Goal: Task Accomplishment & Management: Manage account settings

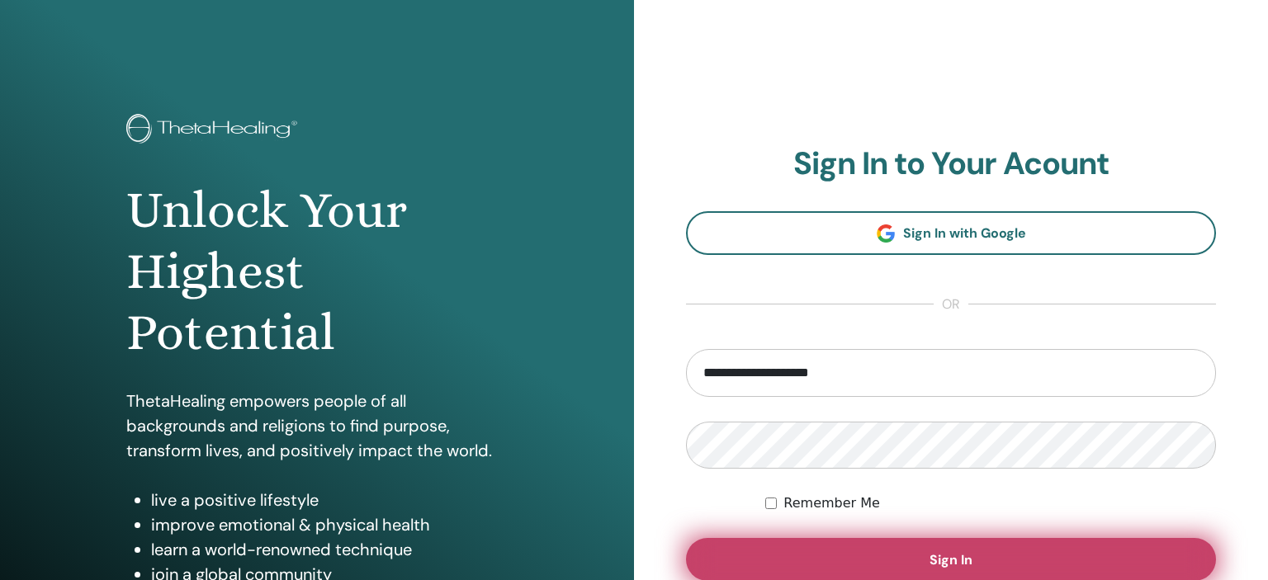
type input "**********"
click at [852, 544] on button "Sign In" at bounding box center [951, 559] width 530 height 43
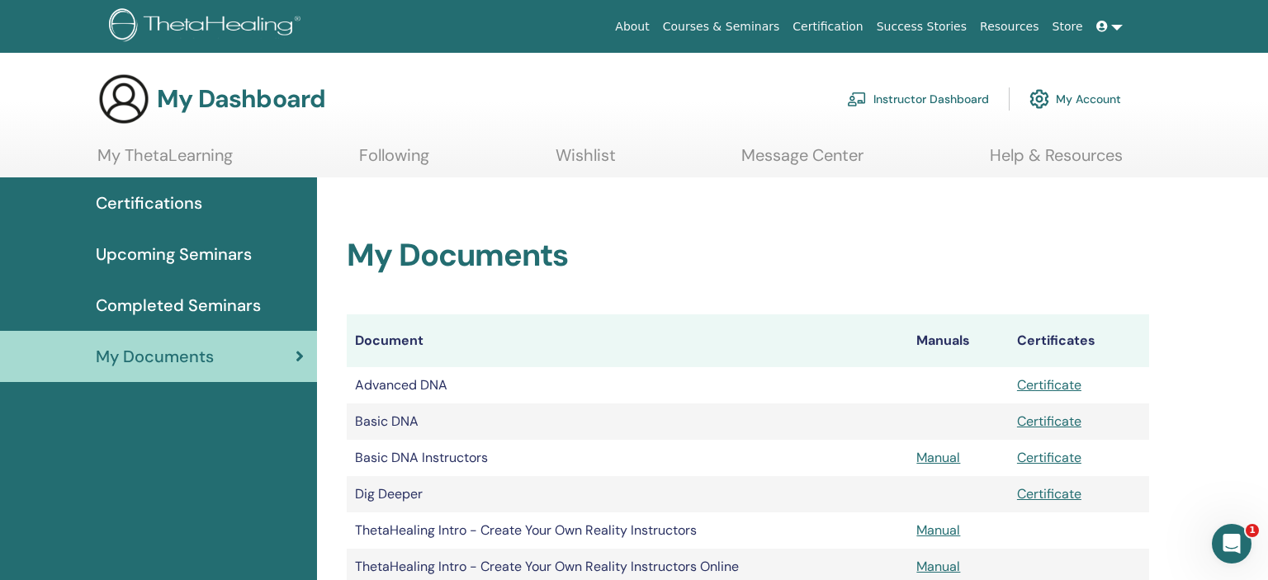
click at [156, 159] on link "My ThetaLearning" at bounding box center [164, 161] width 135 height 32
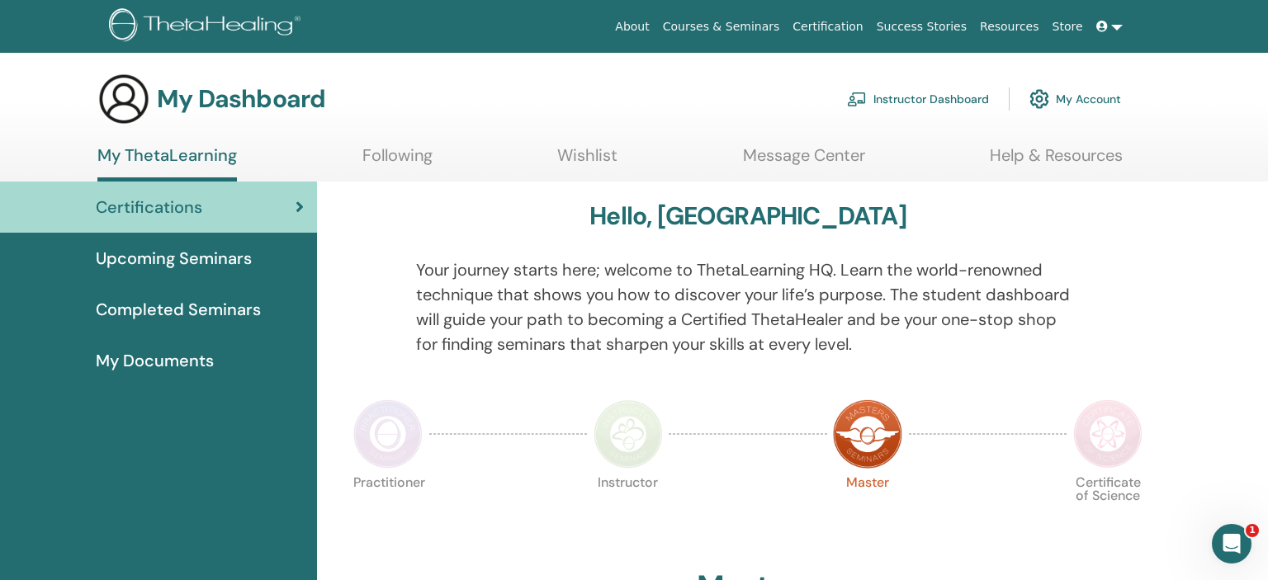
click at [225, 255] on span "Upcoming Seminars" at bounding box center [174, 258] width 156 height 25
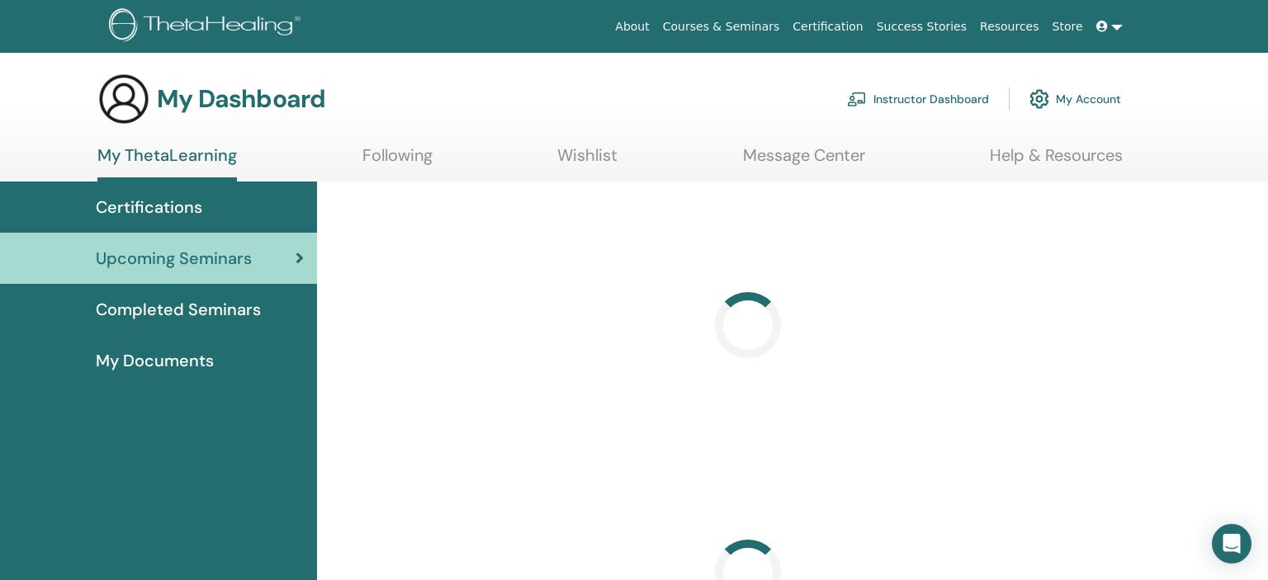
click at [216, 308] on span "Completed Seminars" at bounding box center [178, 309] width 165 height 25
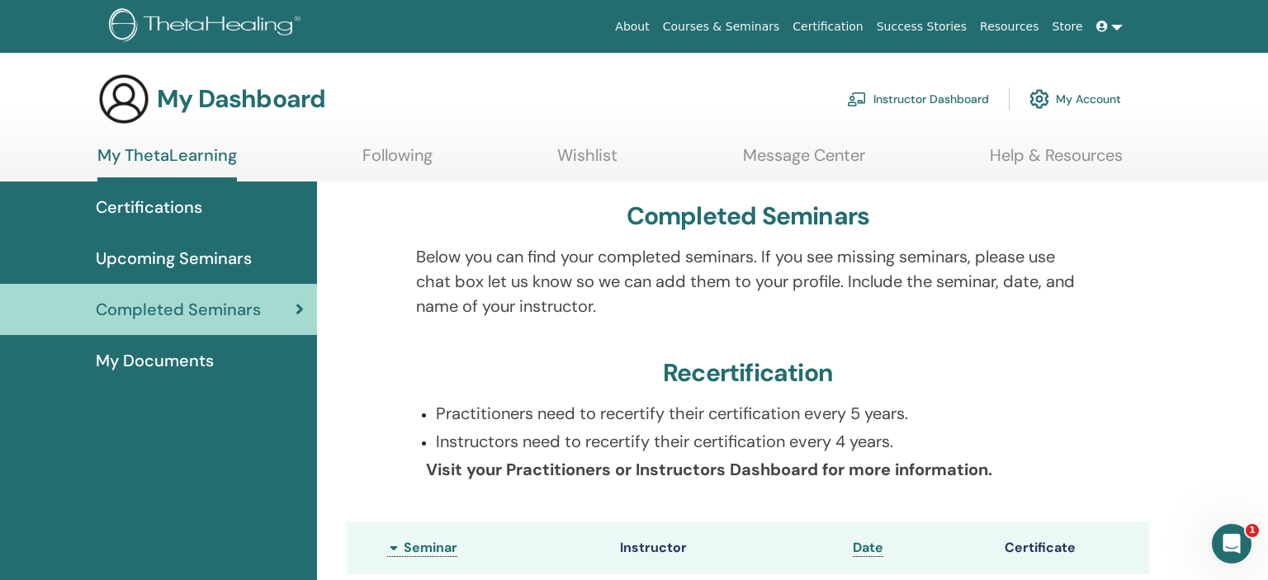
click at [1108, 26] on icon at bounding box center [1102, 27] width 12 height 12
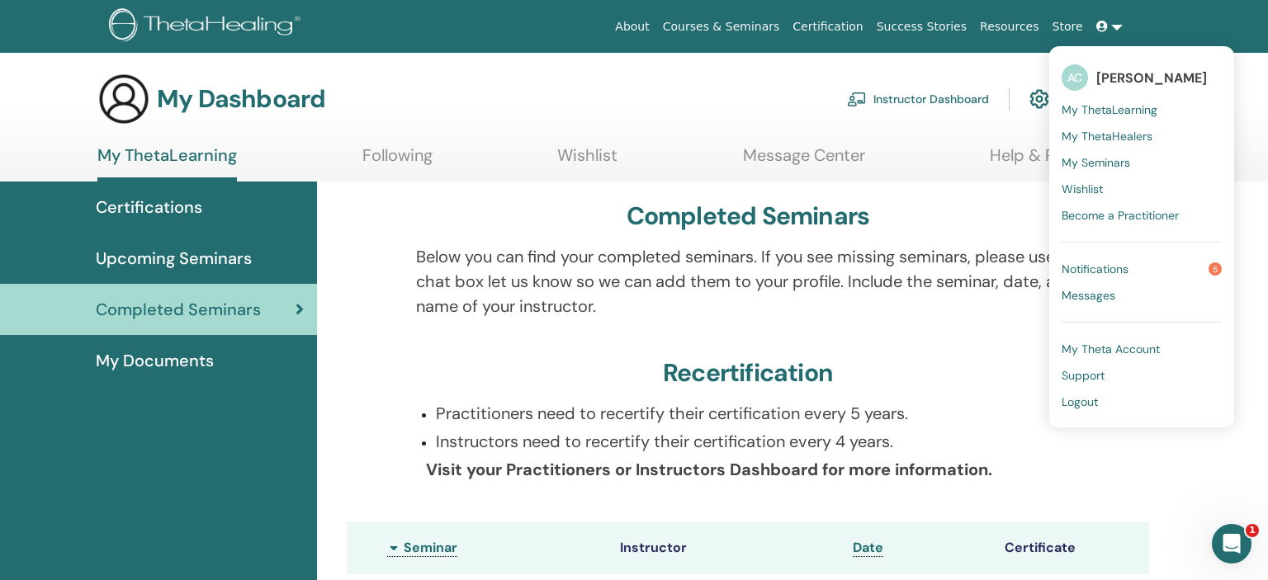
click at [1099, 105] on span "My ThetaLearning" at bounding box center [1109, 109] width 96 height 15
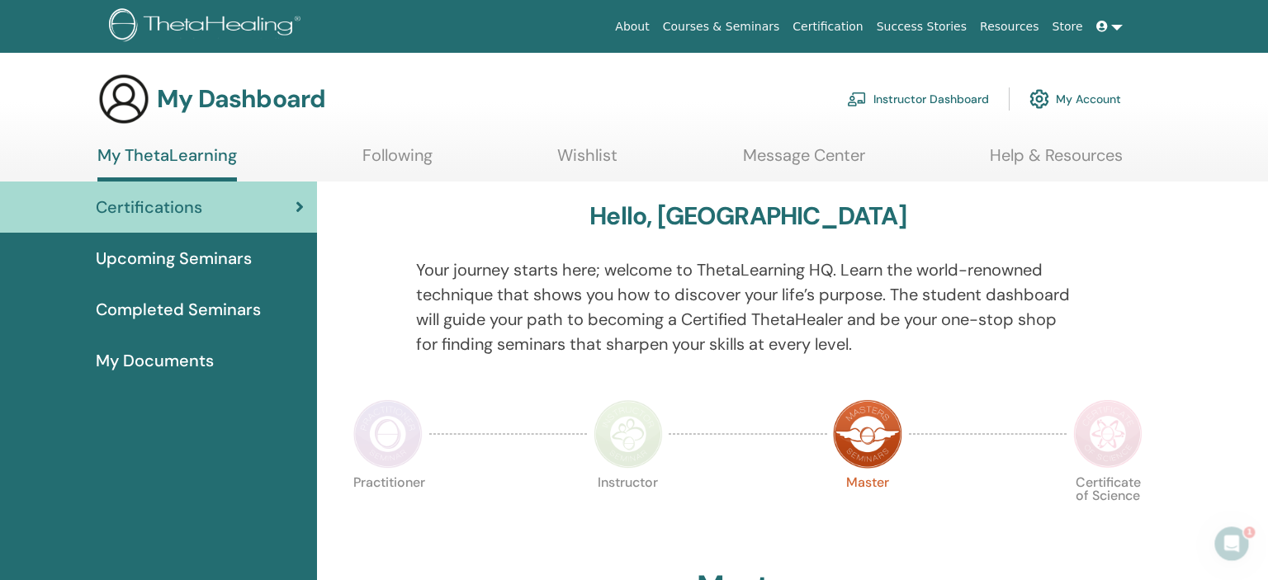
click at [1108, 101] on link "My Account" at bounding box center [1075, 99] width 92 height 36
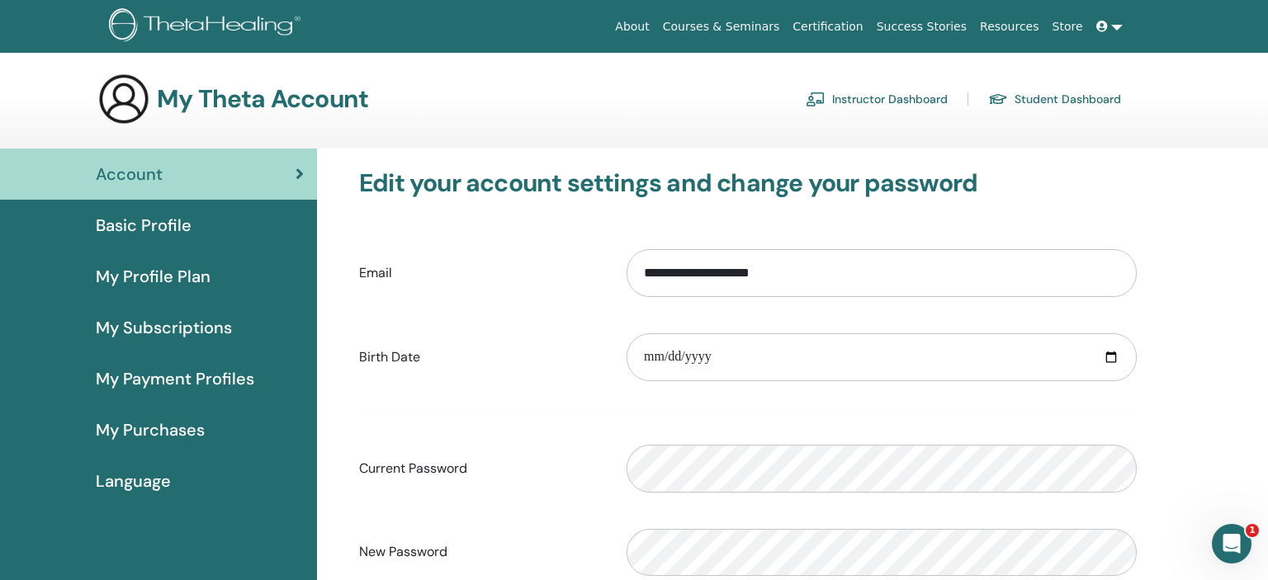
click at [187, 231] on span "Basic Profile" at bounding box center [144, 225] width 96 height 25
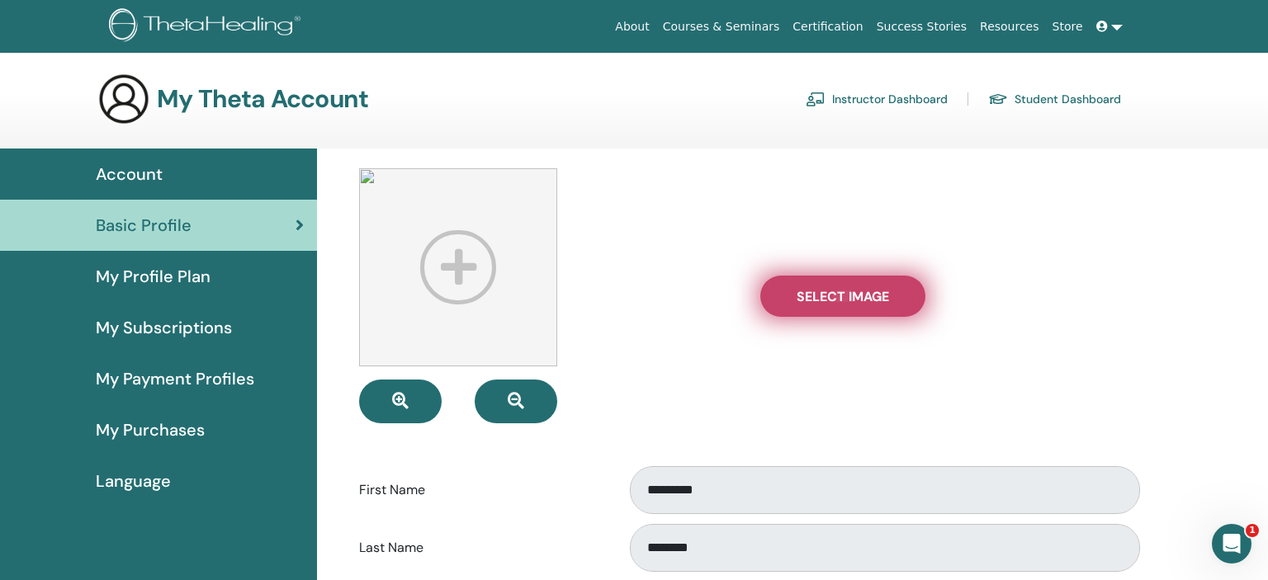
click at [907, 310] on label "Select Image" at bounding box center [842, 296] width 165 height 41
click at [853, 302] on input "Select Image" at bounding box center [842, 297] width 21 height 12
type input "**********"
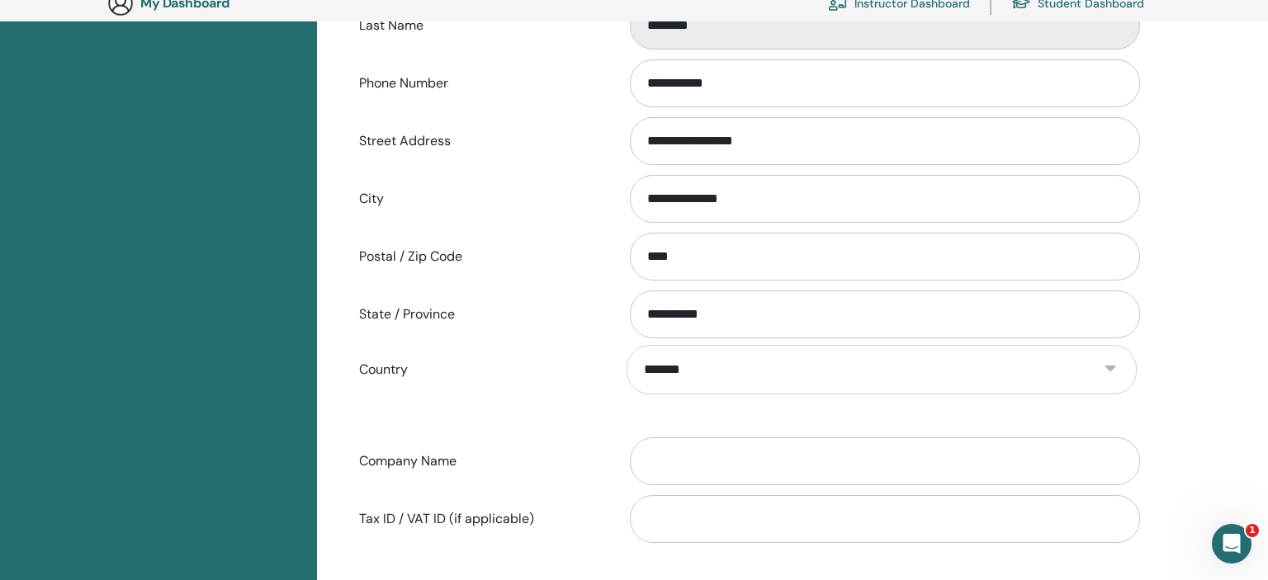
scroll to position [820, 0]
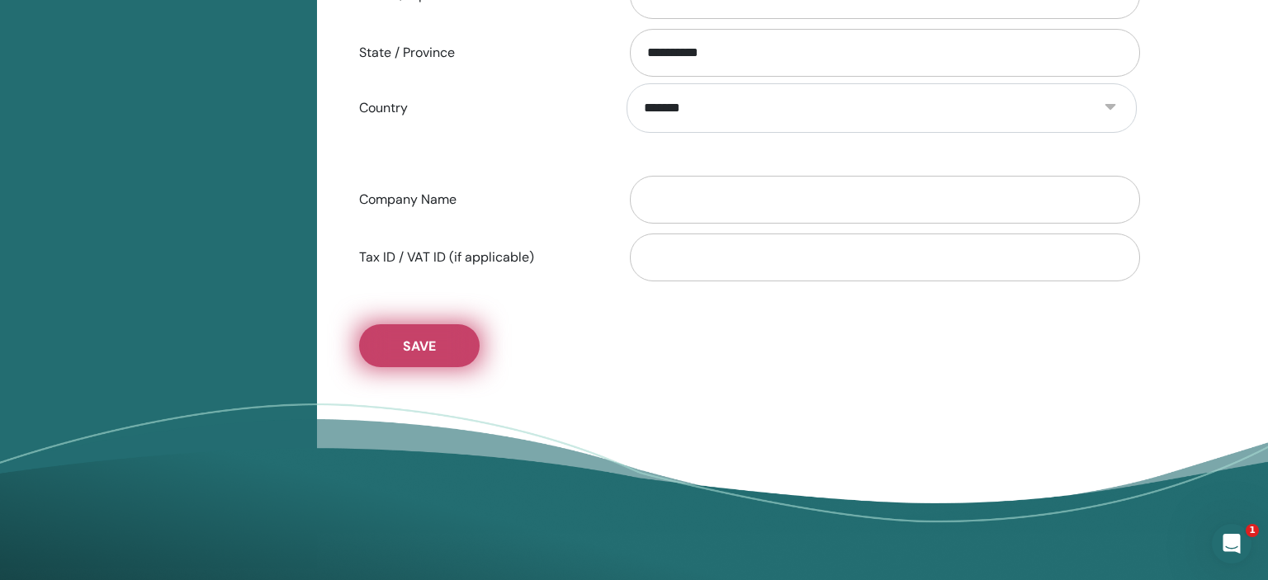
click at [421, 349] on span "Save" at bounding box center [419, 346] width 33 height 17
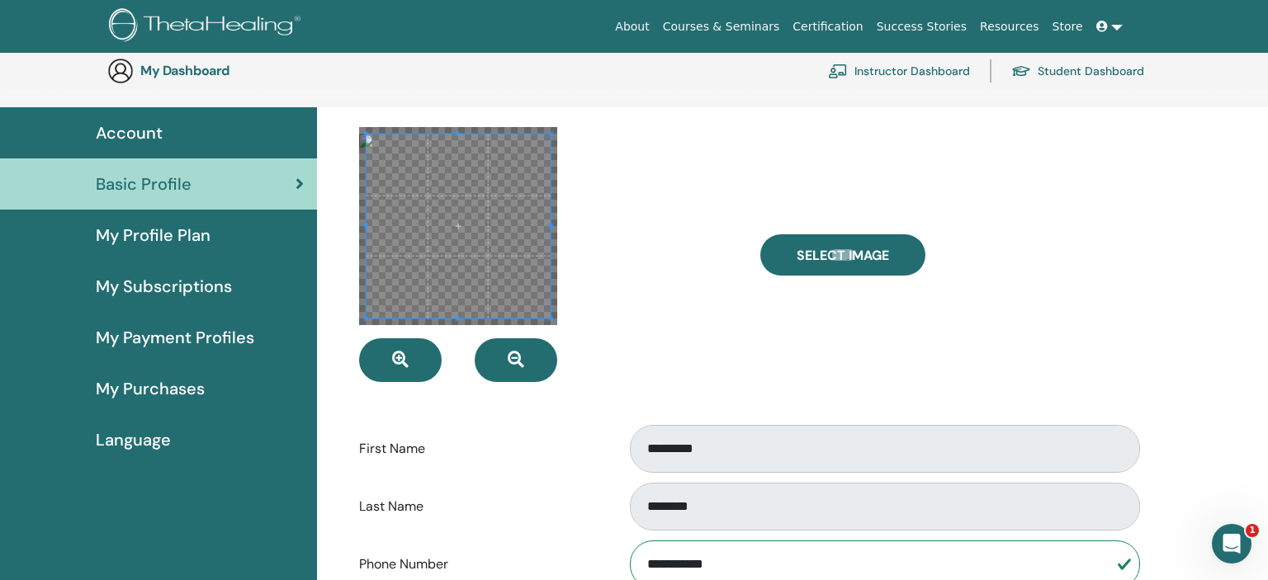
scroll to position [0, 0]
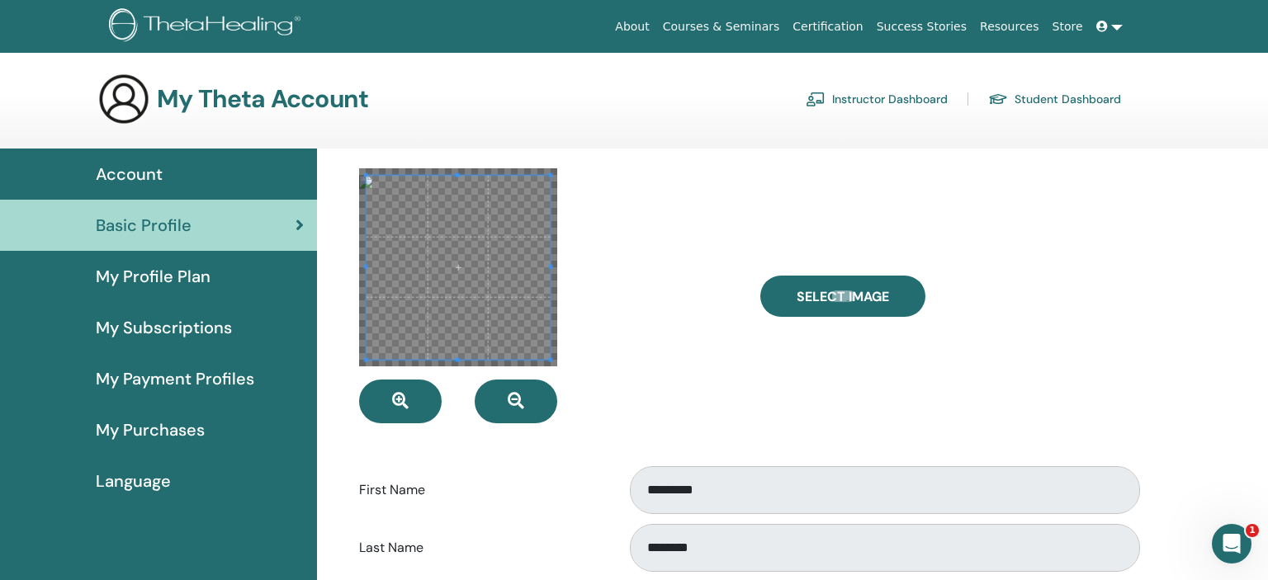
click at [182, 273] on span "My Profile Plan" at bounding box center [153, 276] width 115 height 25
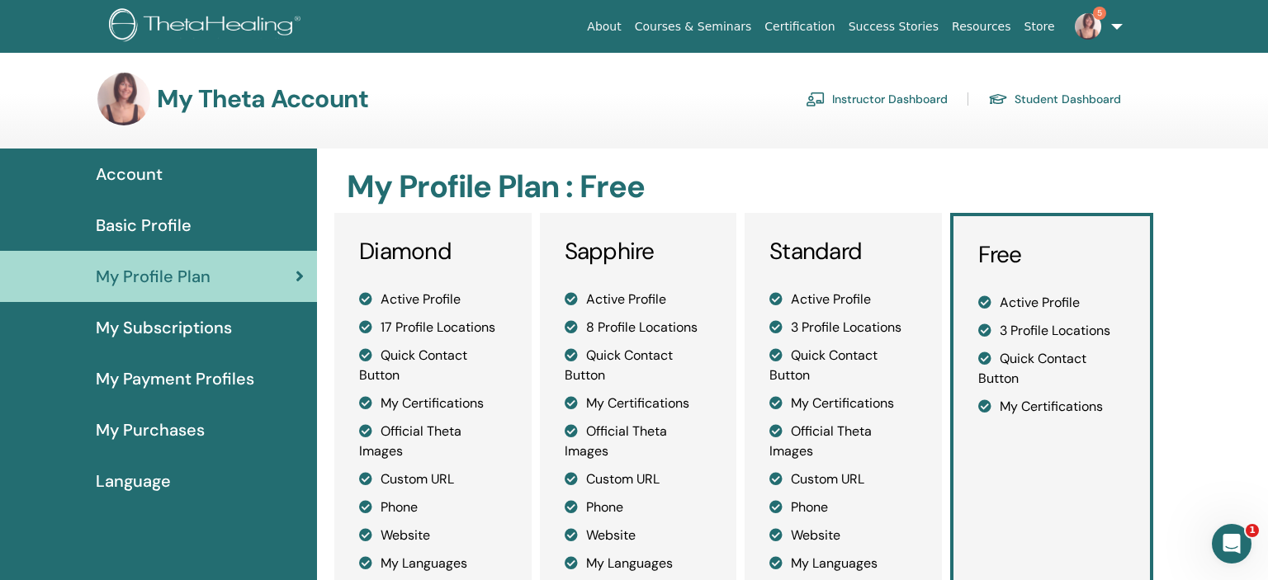
click at [187, 329] on span "My Subscriptions" at bounding box center [164, 327] width 136 height 25
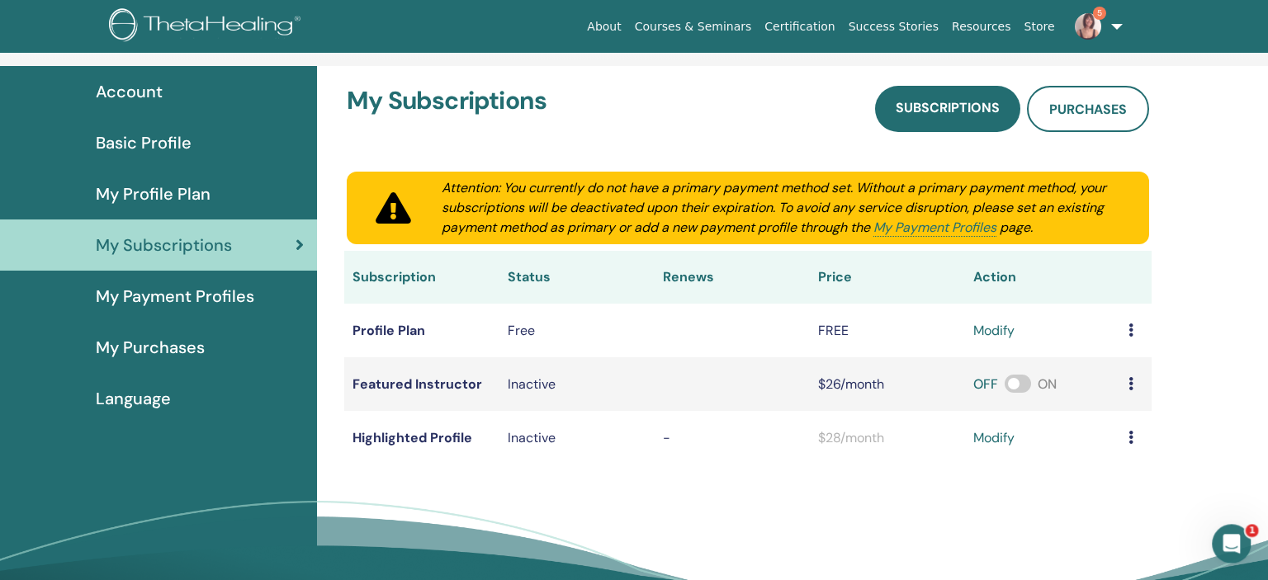
scroll to position [87, 0]
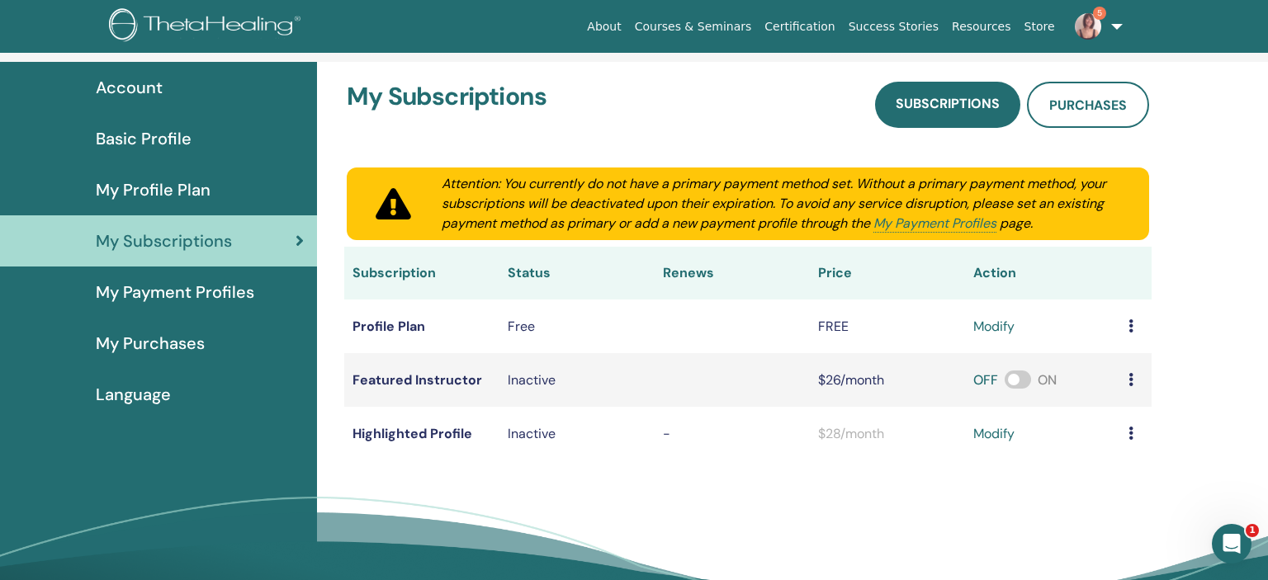
click at [177, 303] on span "My Payment Profiles" at bounding box center [175, 292] width 158 height 25
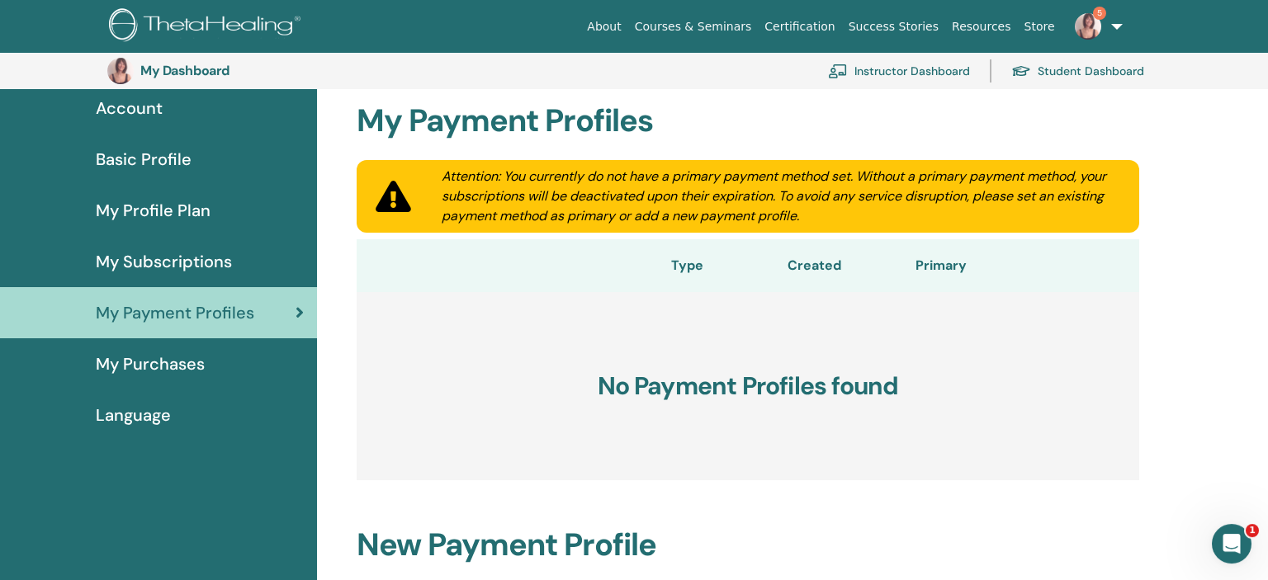
scroll to position [210, 0]
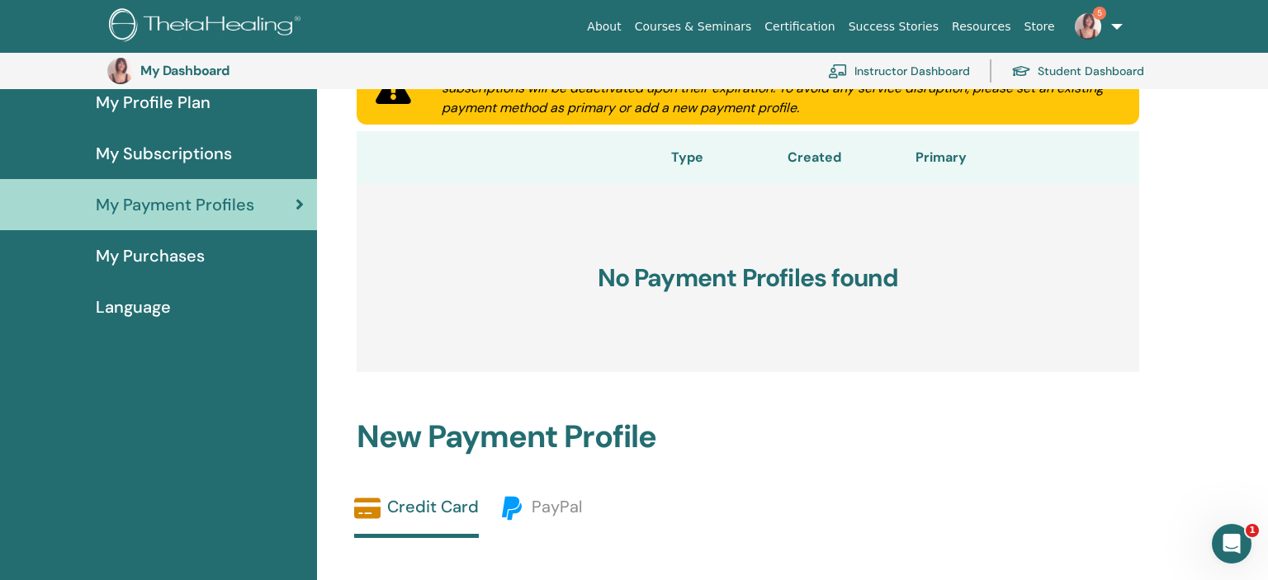
click at [195, 247] on span "My Purchases" at bounding box center [150, 256] width 109 height 25
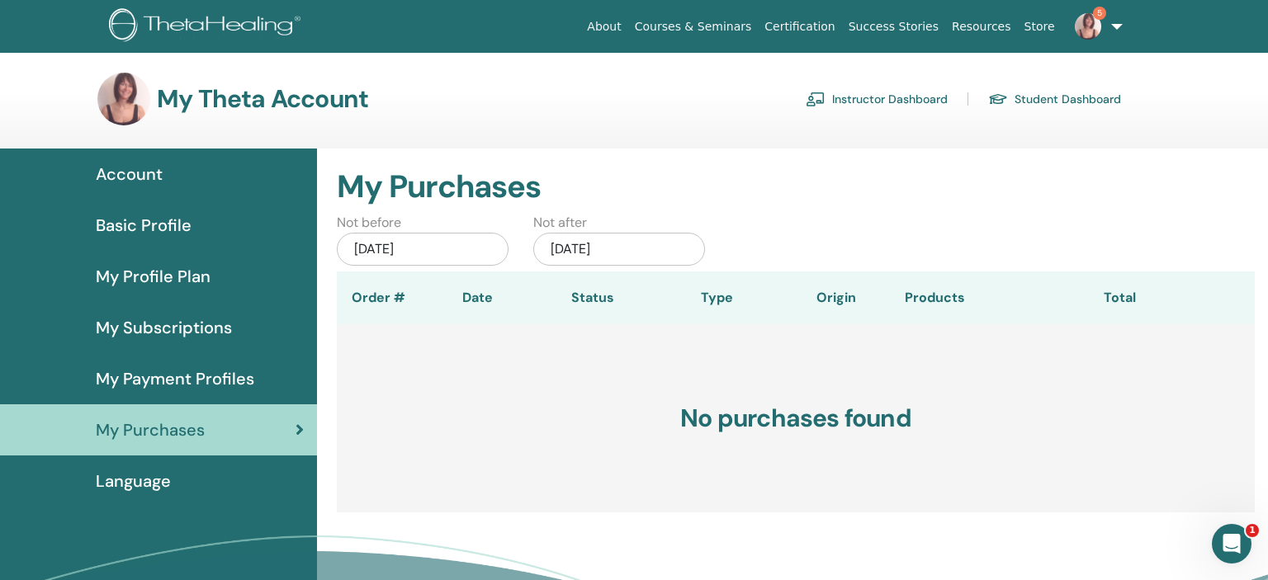
click at [179, 481] on div "Language" at bounding box center [158, 481] width 291 height 25
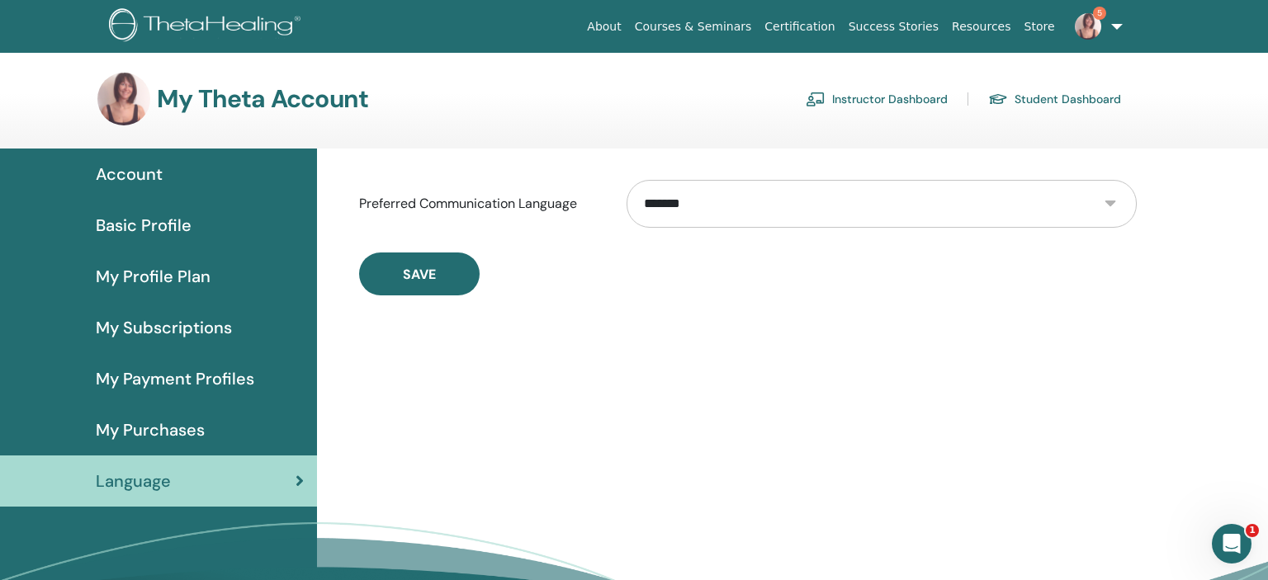
click at [844, 95] on link "Instructor Dashboard" at bounding box center [877, 99] width 142 height 26
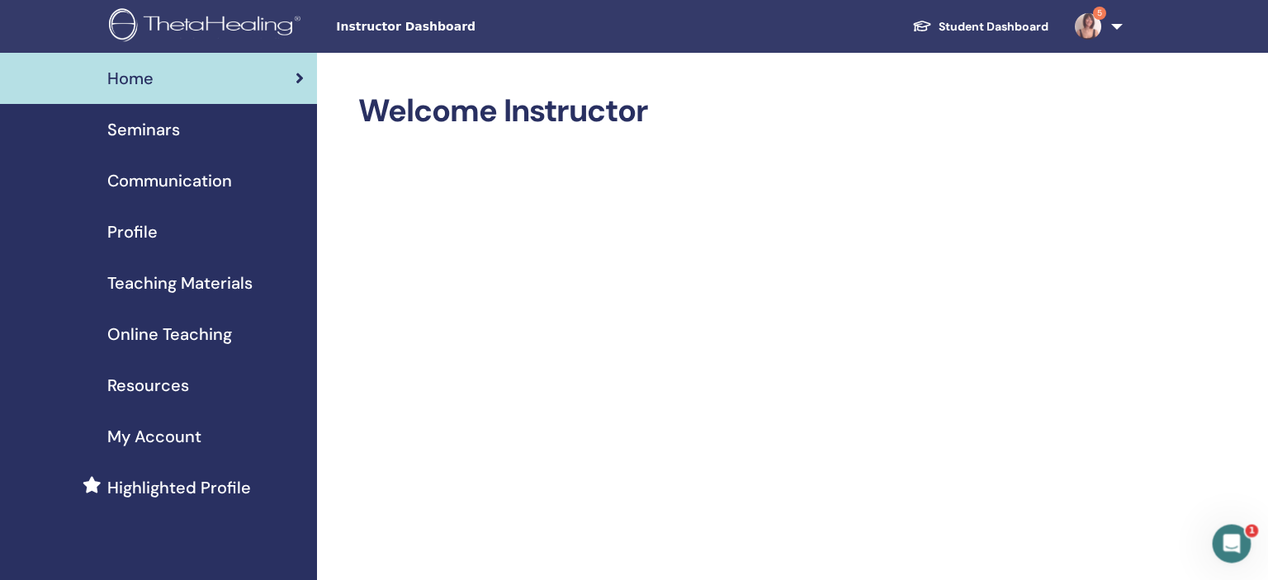
click at [177, 441] on span "My Account" at bounding box center [154, 436] width 94 height 25
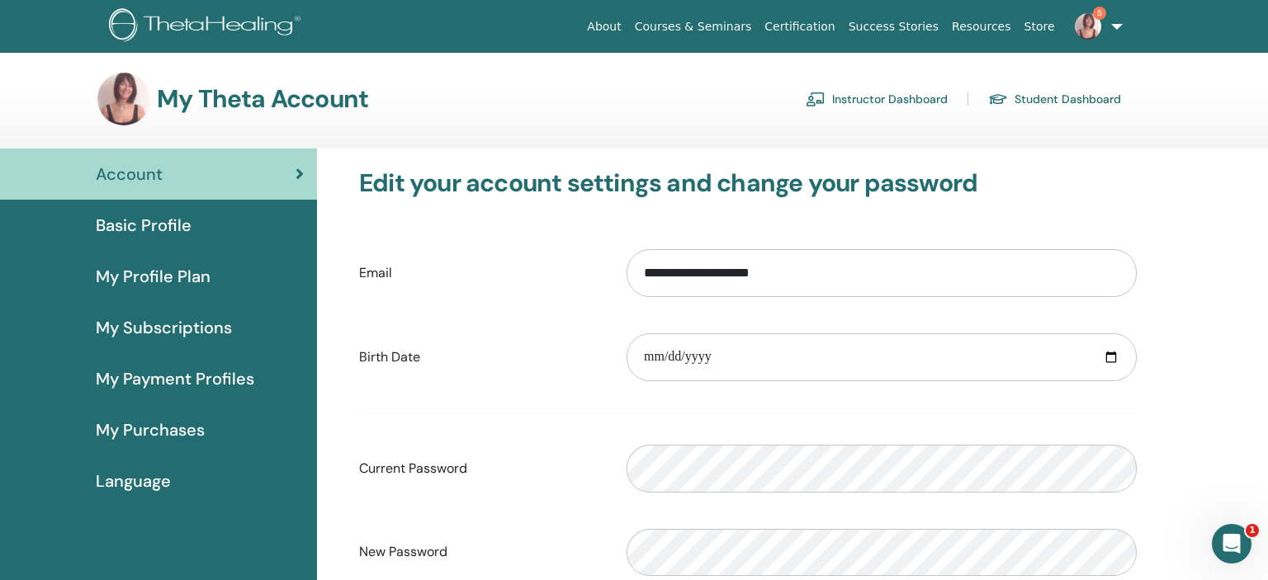
click at [900, 106] on link "Instructor Dashboard" at bounding box center [877, 99] width 142 height 26
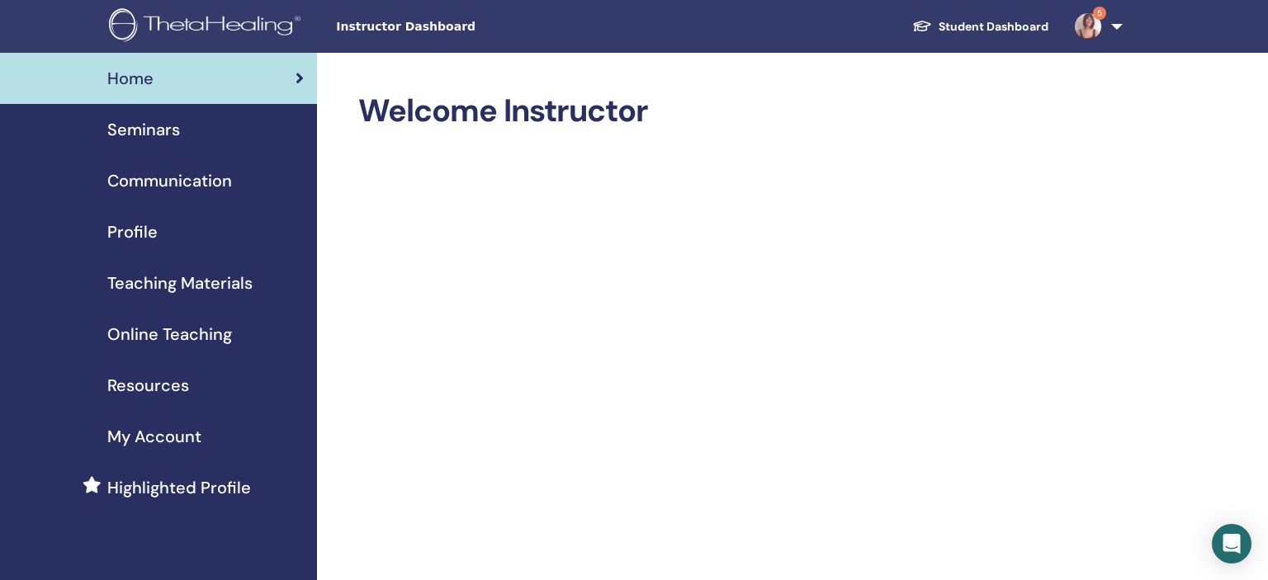
click at [166, 229] on div "Profile" at bounding box center [158, 232] width 291 height 25
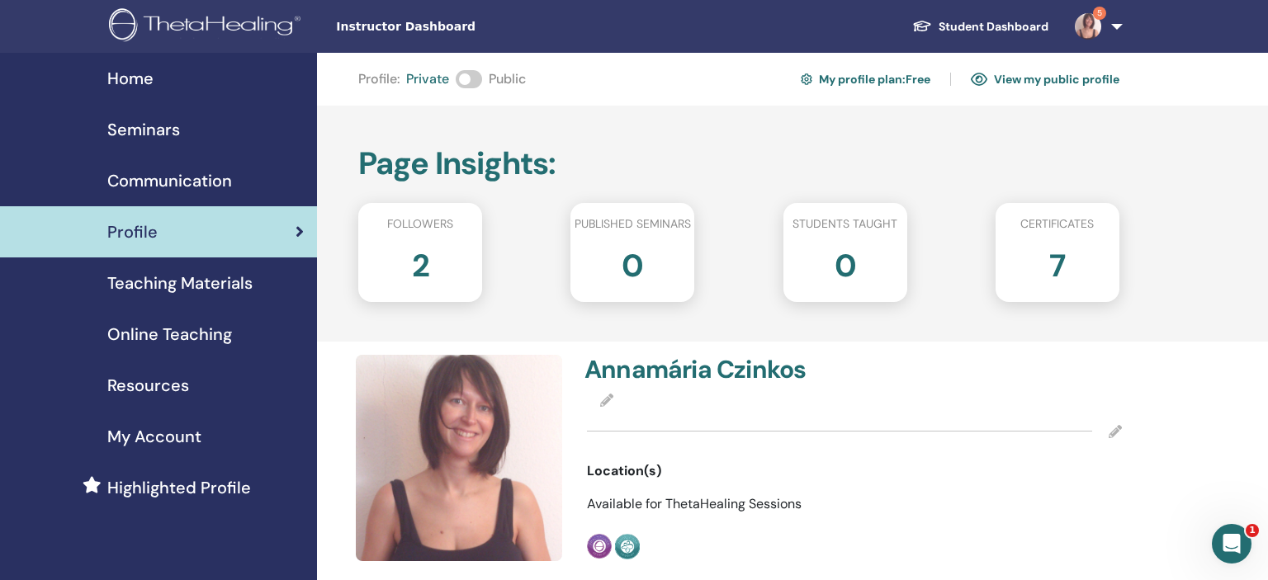
click at [470, 82] on span at bounding box center [469, 79] width 26 height 18
click at [1057, 77] on link "View my public profile" at bounding box center [1045, 79] width 149 height 26
click at [411, 269] on div "2" at bounding box center [420, 272] width 149 height 66
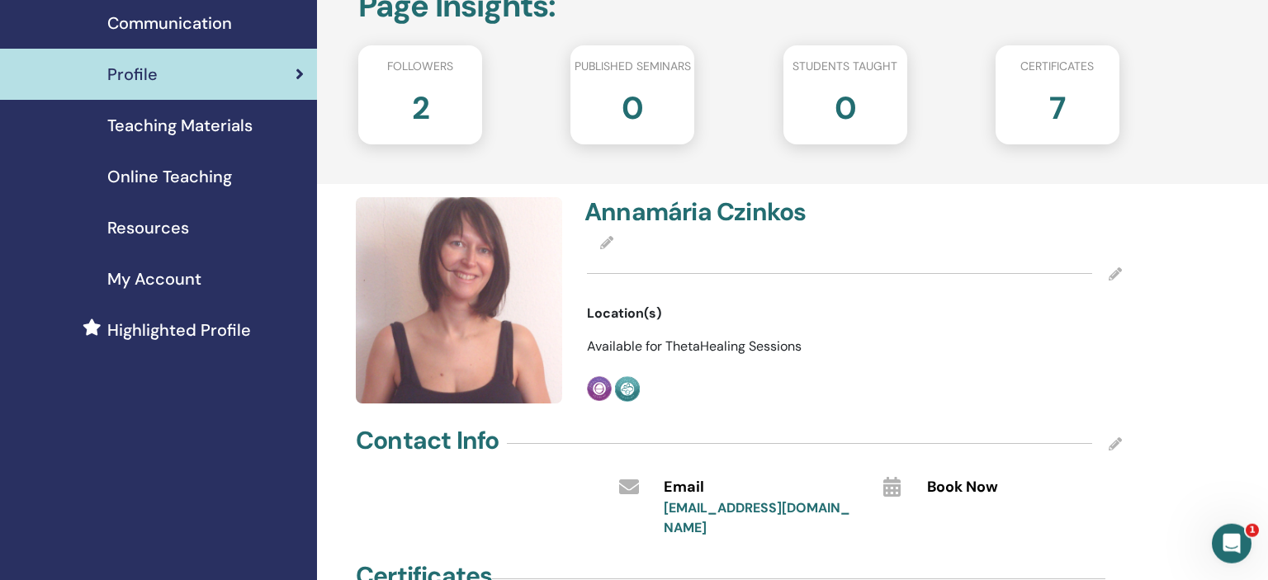
scroll to position [261, 0]
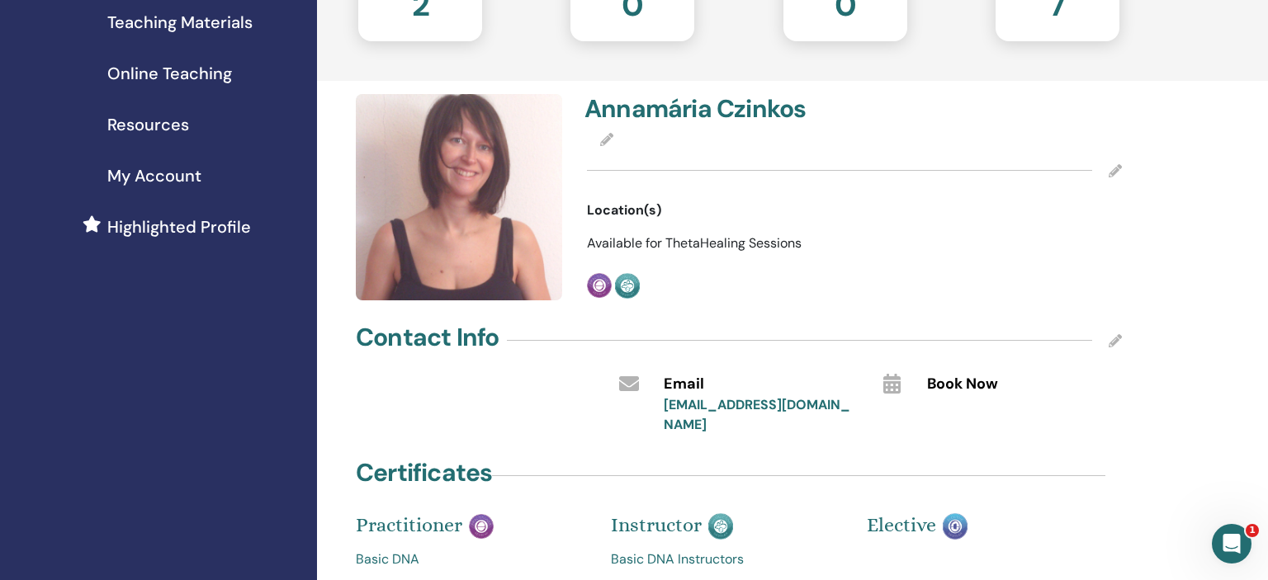
click at [1111, 172] on icon at bounding box center [1115, 170] width 13 height 13
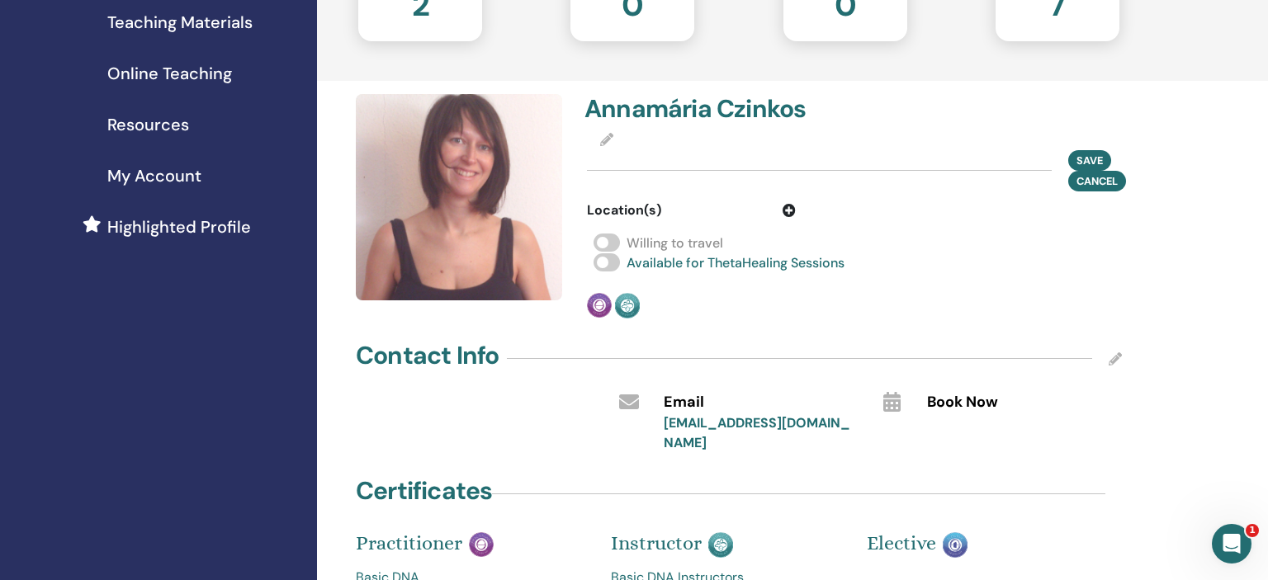
click at [1111, 172] on button "Cancel" at bounding box center [1097, 181] width 58 height 21
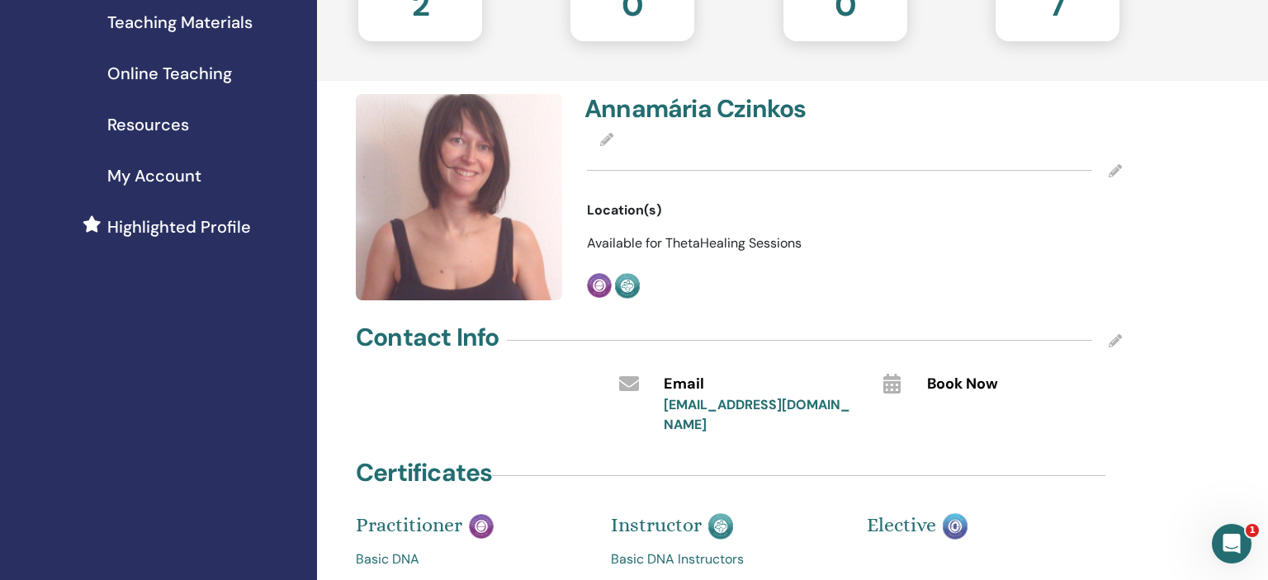
click at [1111, 172] on icon at bounding box center [1115, 170] width 13 height 13
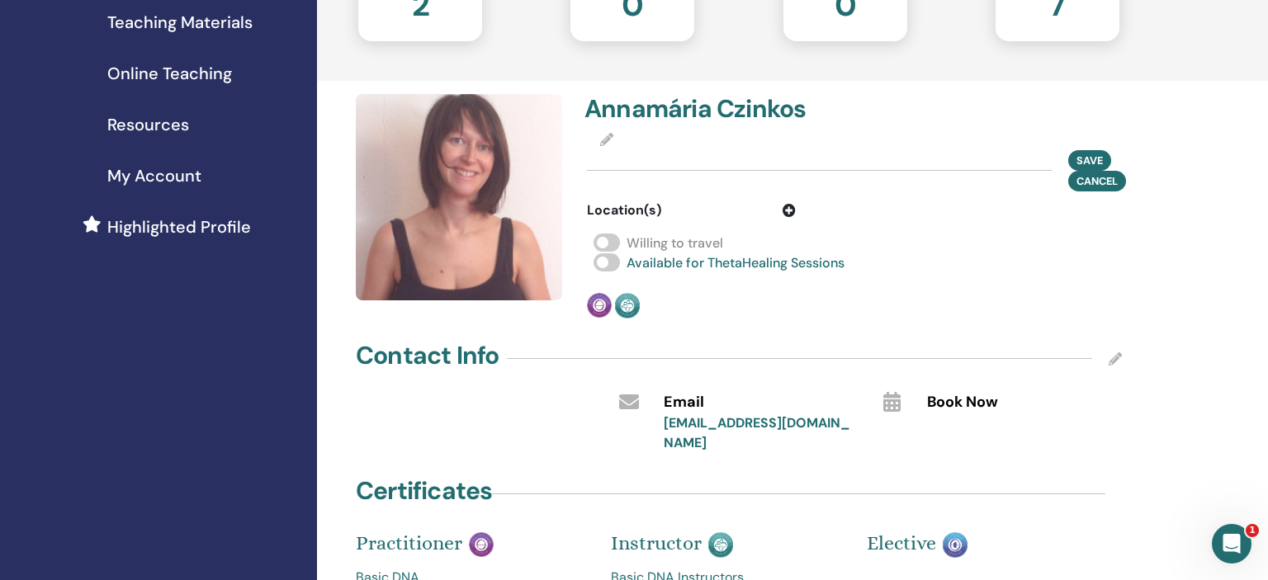
click at [680, 251] on span "Willing to travel" at bounding box center [674, 242] width 97 height 17
click at [787, 210] on icon at bounding box center [789, 210] width 13 height 13
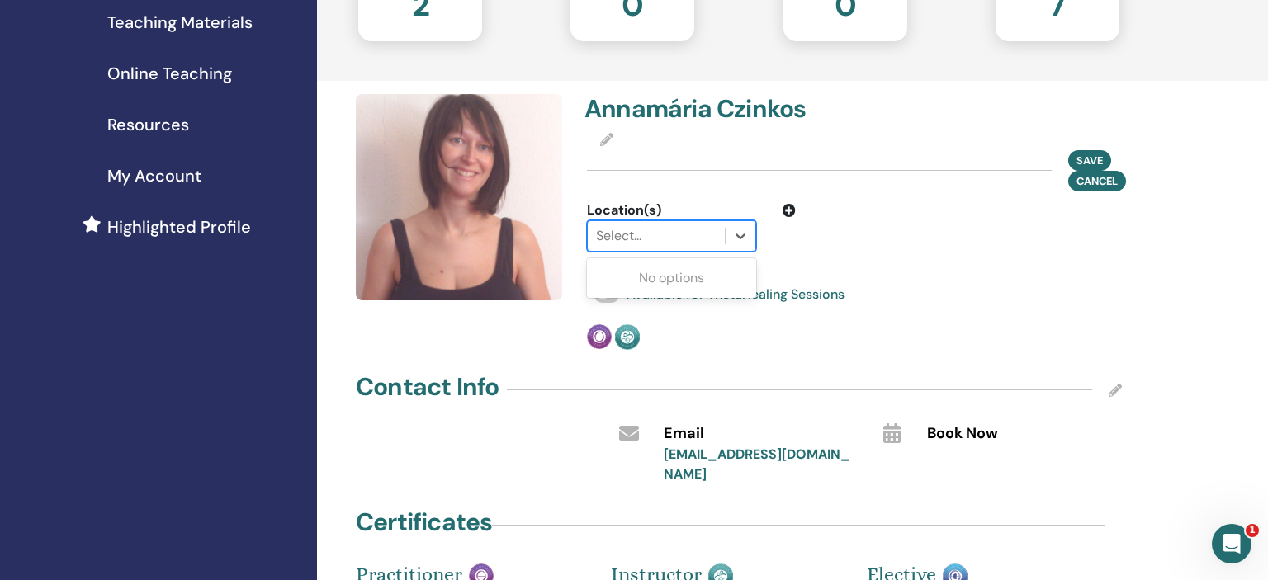
click at [664, 237] on div at bounding box center [656, 236] width 121 height 23
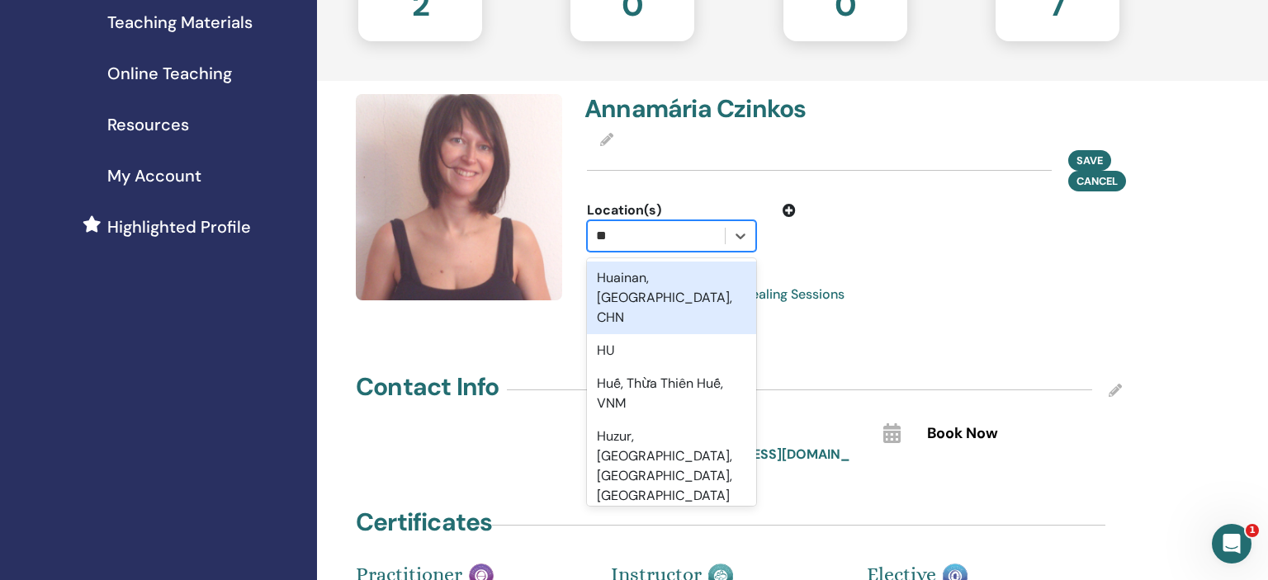
type input "*"
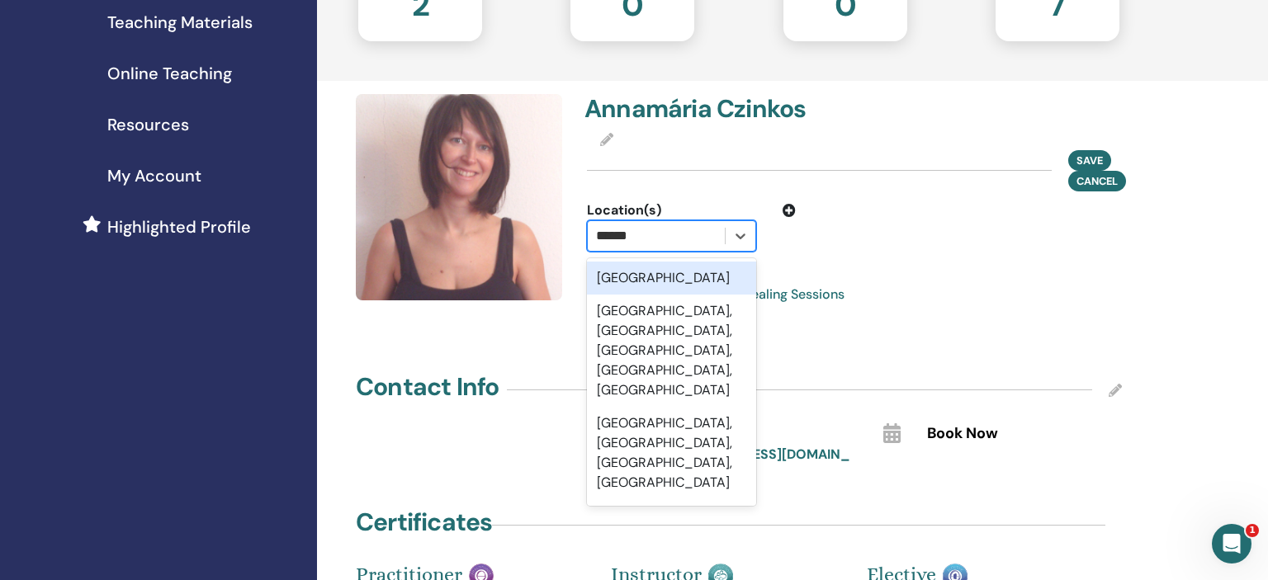
type input "*******"
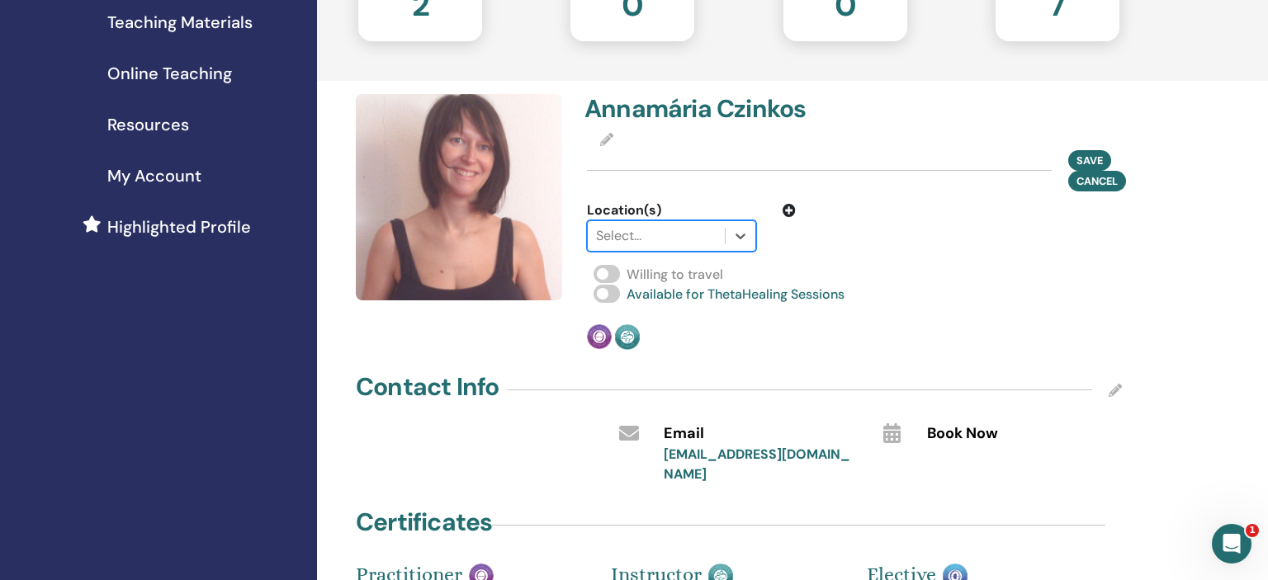
drag, startPoint x: 669, startPoint y: 239, endPoint x: 579, endPoint y: 228, distance: 90.7
click at [579, 228] on div "Select is focused ,type to refine list, press Down to open the menu, Select..." at bounding box center [671, 235] width 194 height 31
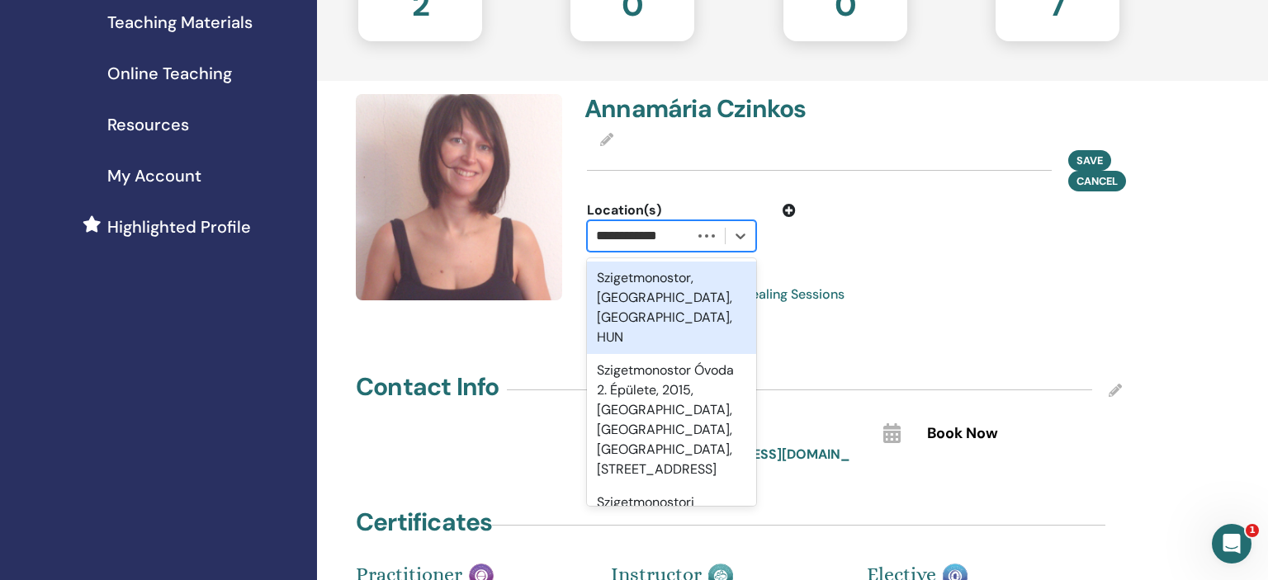
type input "**********"
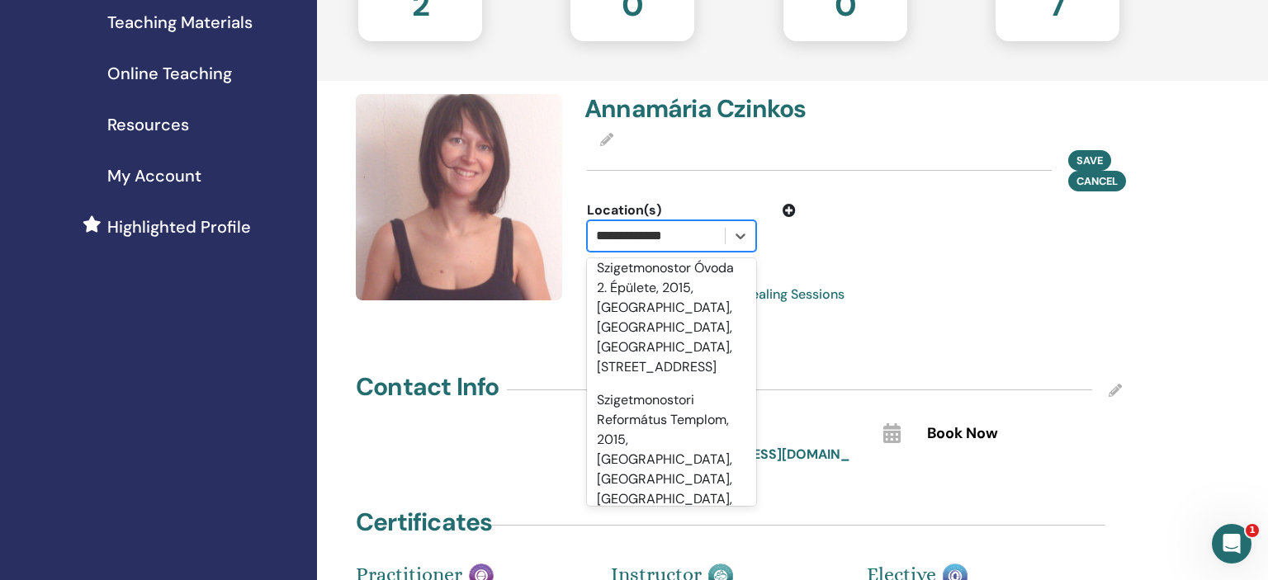
scroll to position [221, 0]
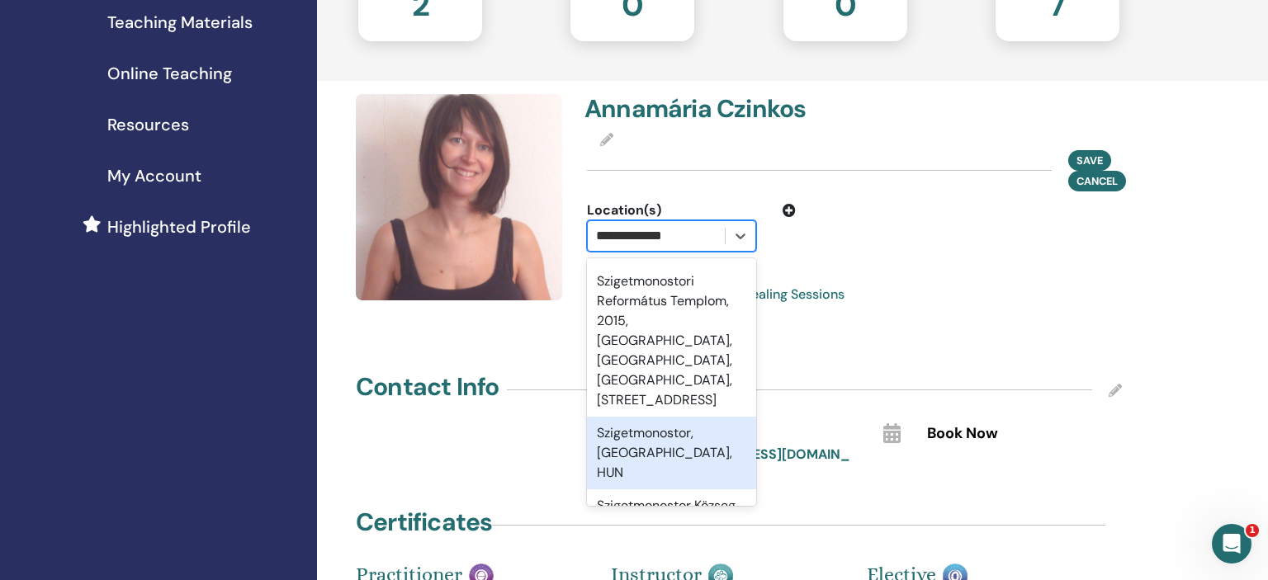
click at [646, 417] on div "Szigetmonostor, Pest, HUN" at bounding box center [671, 453] width 169 height 73
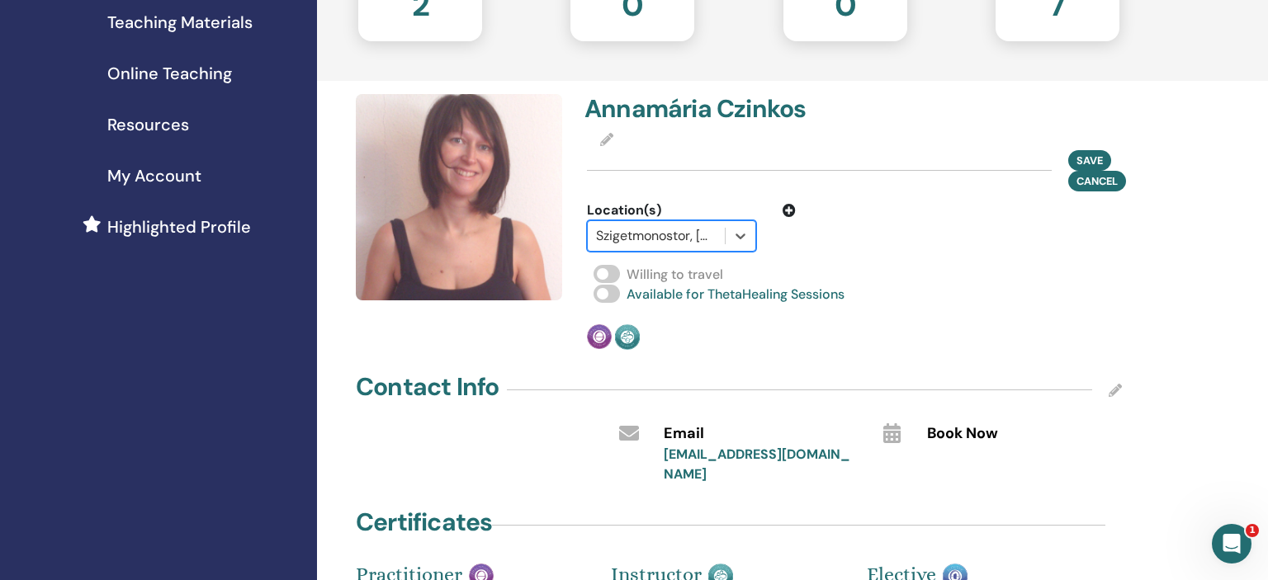
click at [789, 208] on icon at bounding box center [789, 210] width 13 height 13
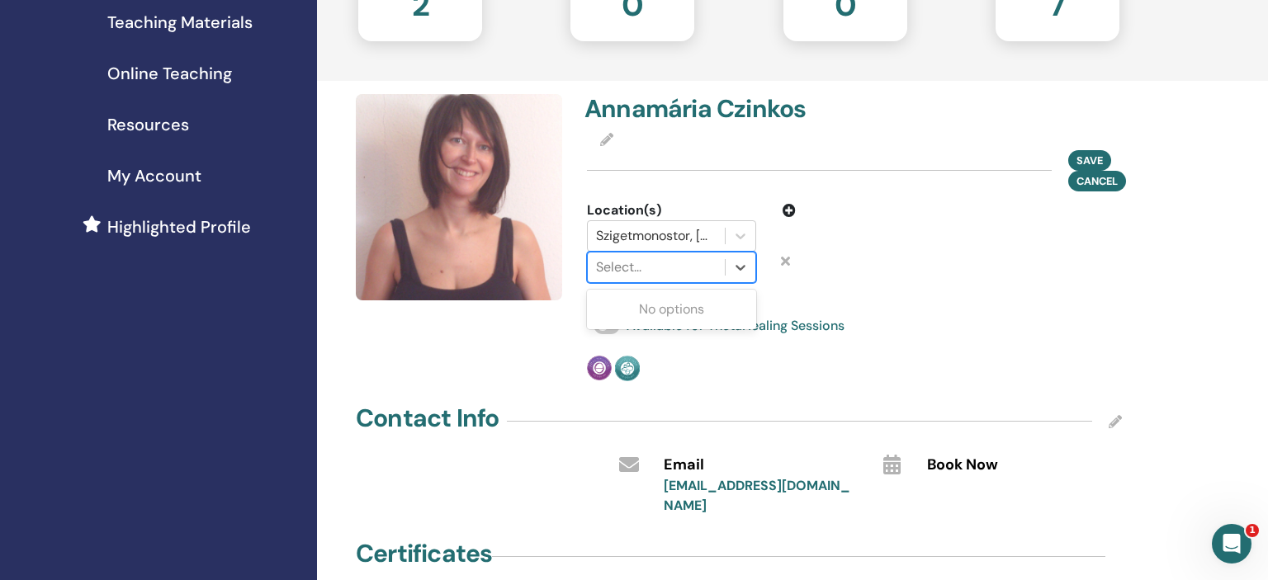
click at [662, 266] on div at bounding box center [656, 267] width 121 height 23
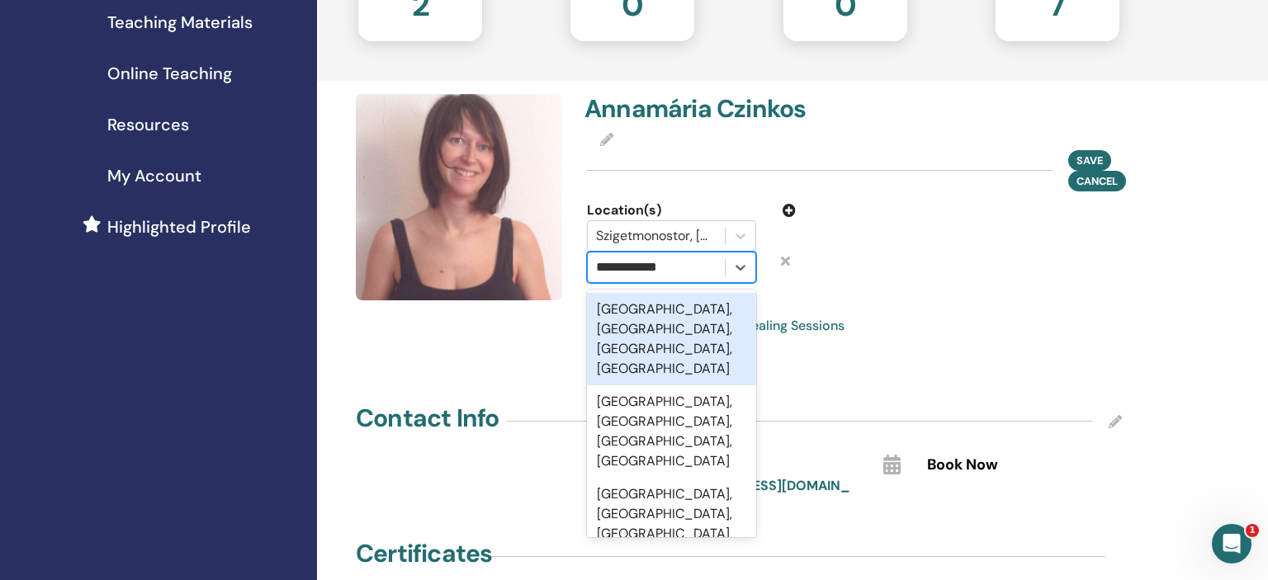
type input "**********"
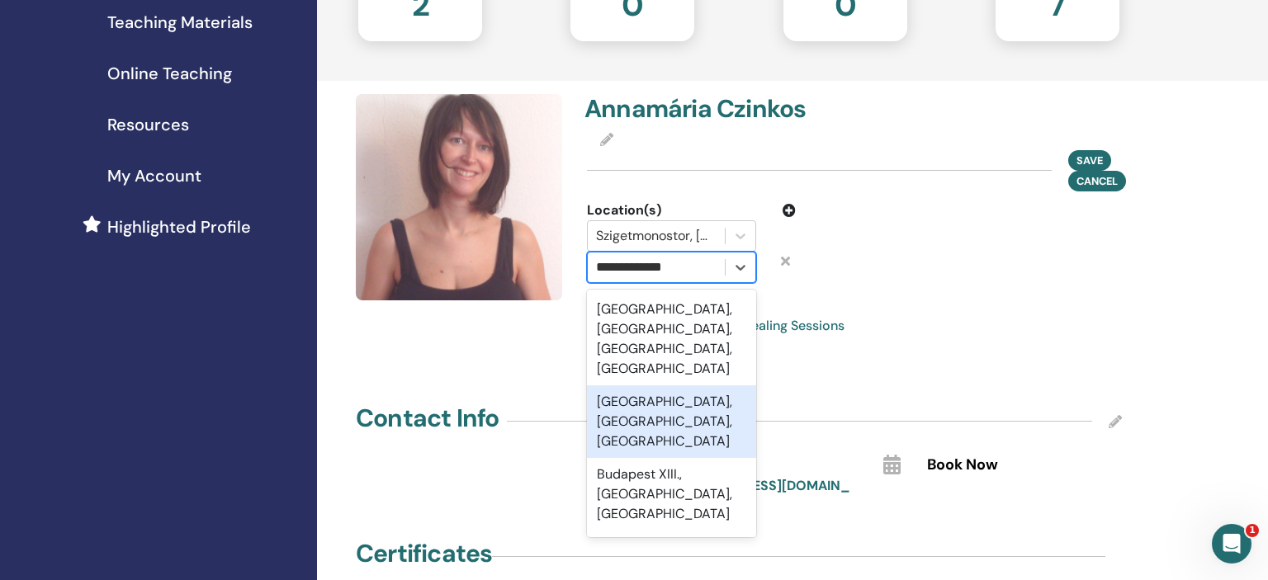
click at [670, 401] on div "Budapest XIII. kerület, Budapest, HUN" at bounding box center [671, 421] width 169 height 73
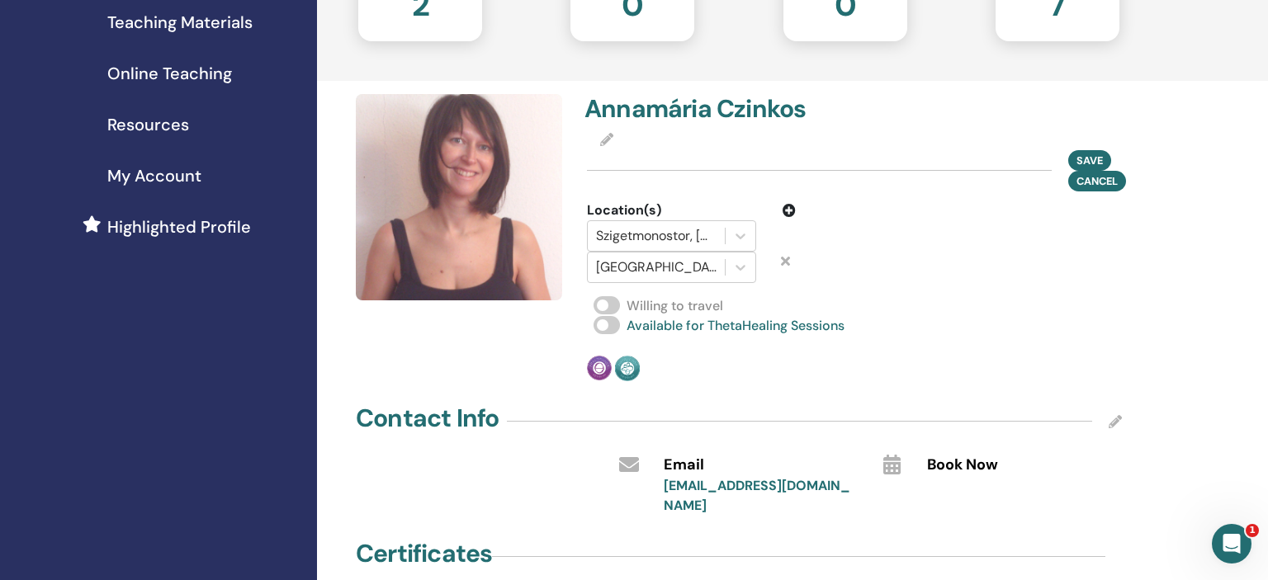
click at [787, 210] on icon at bounding box center [789, 210] width 13 height 13
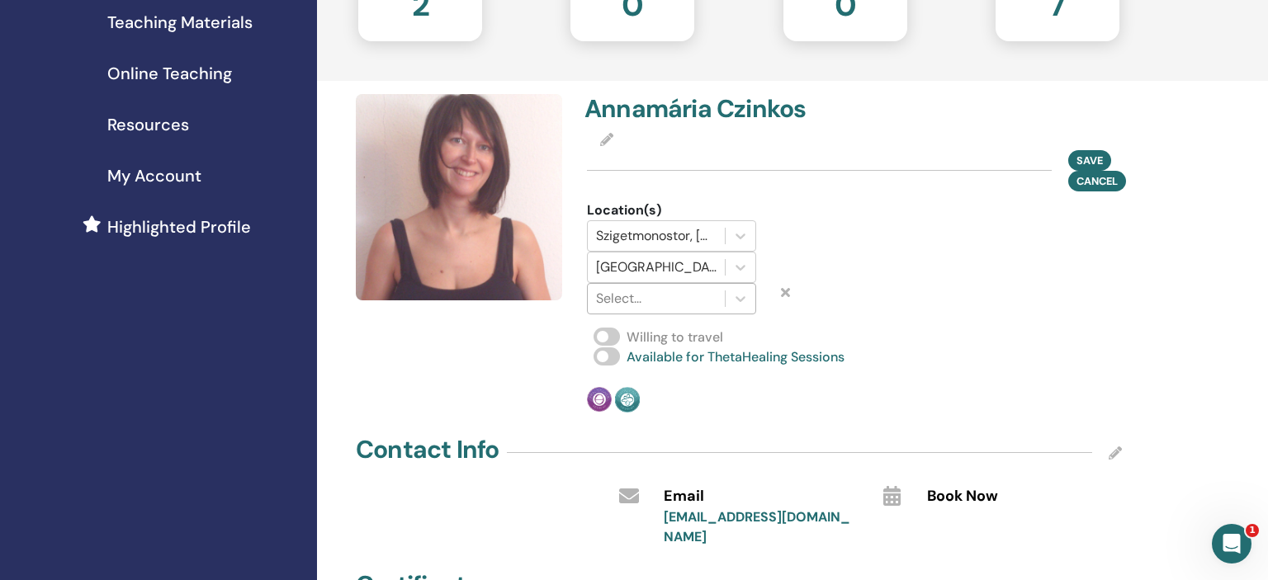
click at [639, 302] on div at bounding box center [656, 298] width 121 height 23
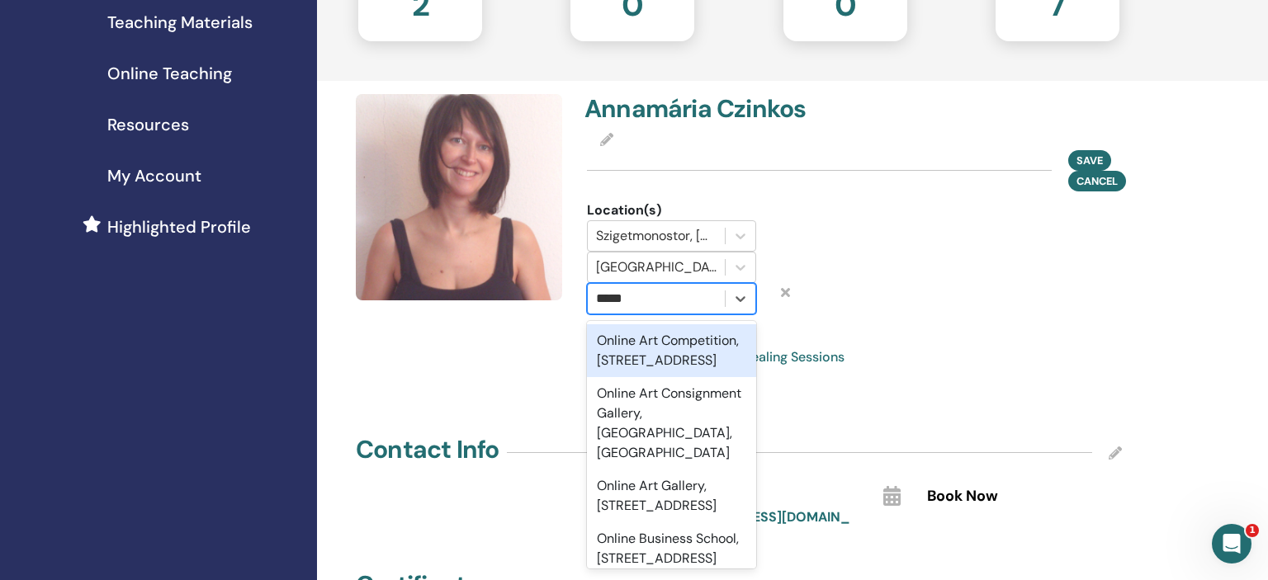
type input "******"
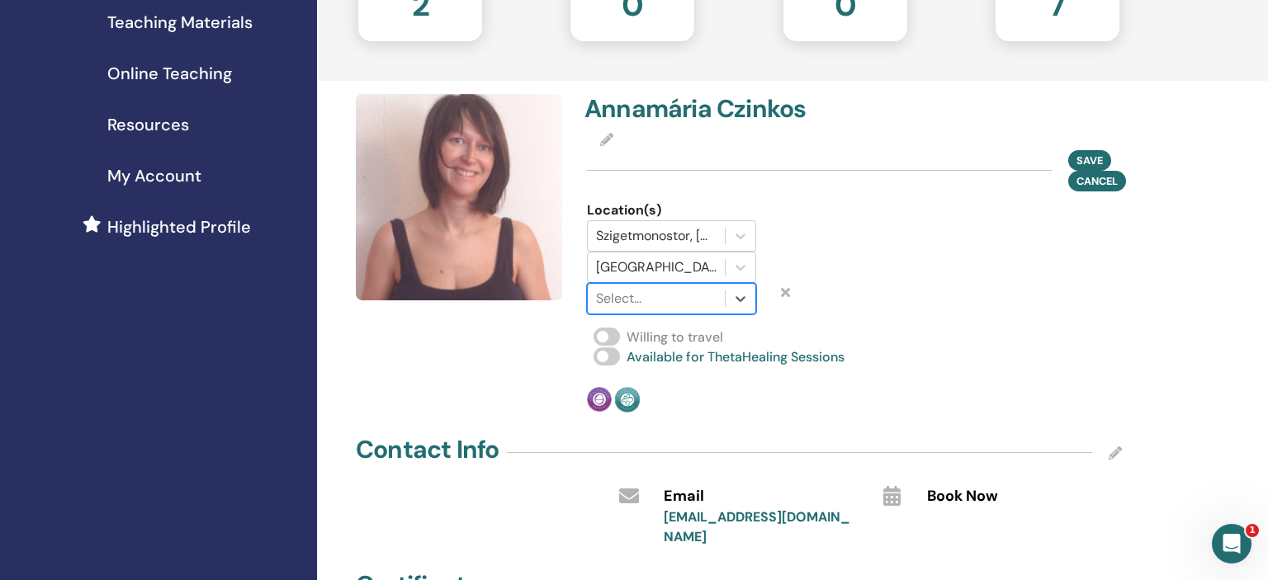
drag, startPoint x: 607, startPoint y: 300, endPoint x: 526, endPoint y: 300, distance: 80.9
click at [526, 300] on div "Annamária Czinkos Save Cancel Location(s) Szigetmonostor, Pest, HUN Budapest XI…" at bounding box center [739, 253] width 786 height 319
click at [830, 291] on div at bounding box center [925, 258] width 234 height 114
click at [792, 293] on div at bounding box center [787, 298] width 39 height 31
click at [788, 296] on icon at bounding box center [785, 292] width 9 height 13
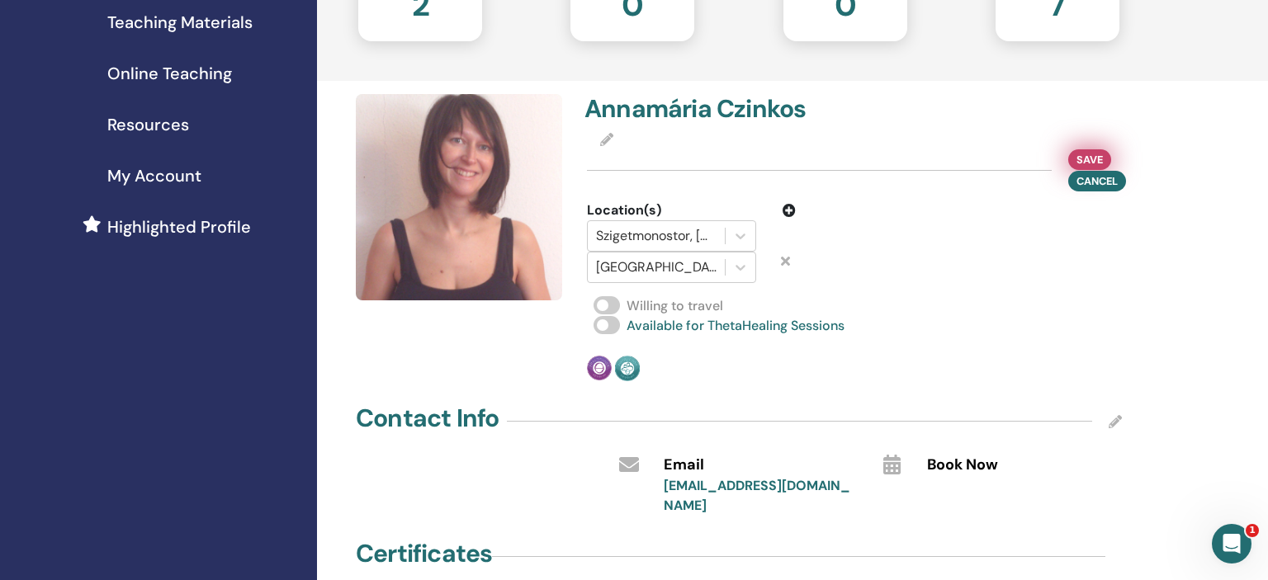
click at [1087, 160] on span "Save" at bounding box center [1089, 159] width 26 height 17
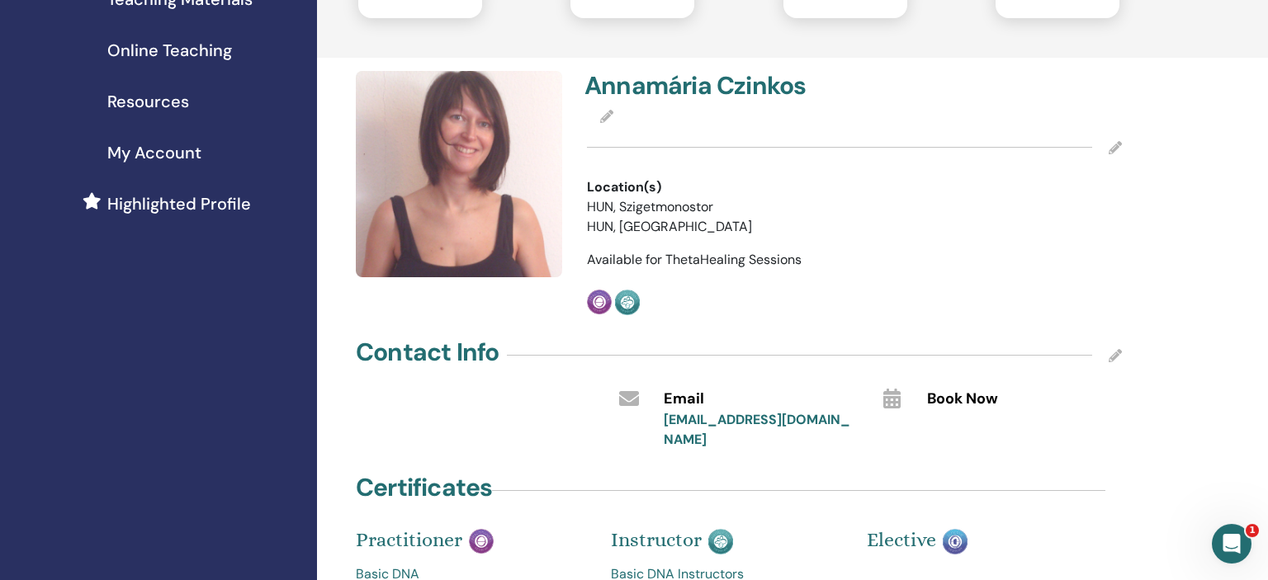
scroll to position [348, 0]
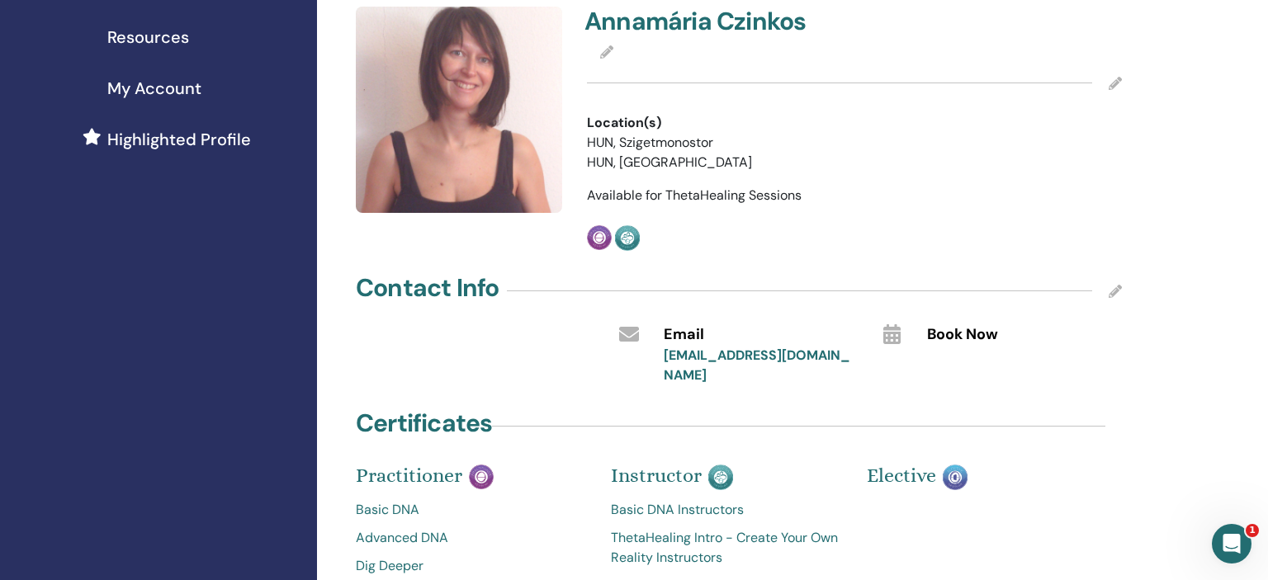
click at [1117, 287] on icon at bounding box center [1115, 291] width 13 height 13
click at [769, 371] on input "**********" at bounding box center [743, 368] width 158 height 23
click at [976, 368] on input "text" at bounding box center [1006, 368] width 158 height 23
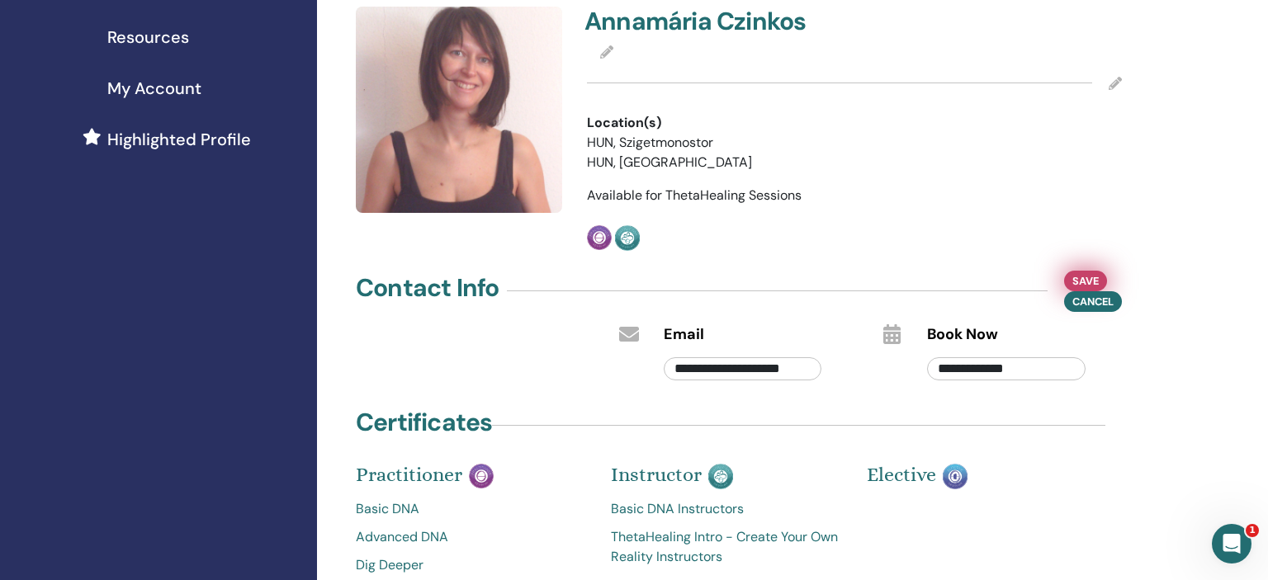
click at [1072, 279] on span "Save" at bounding box center [1085, 280] width 26 height 17
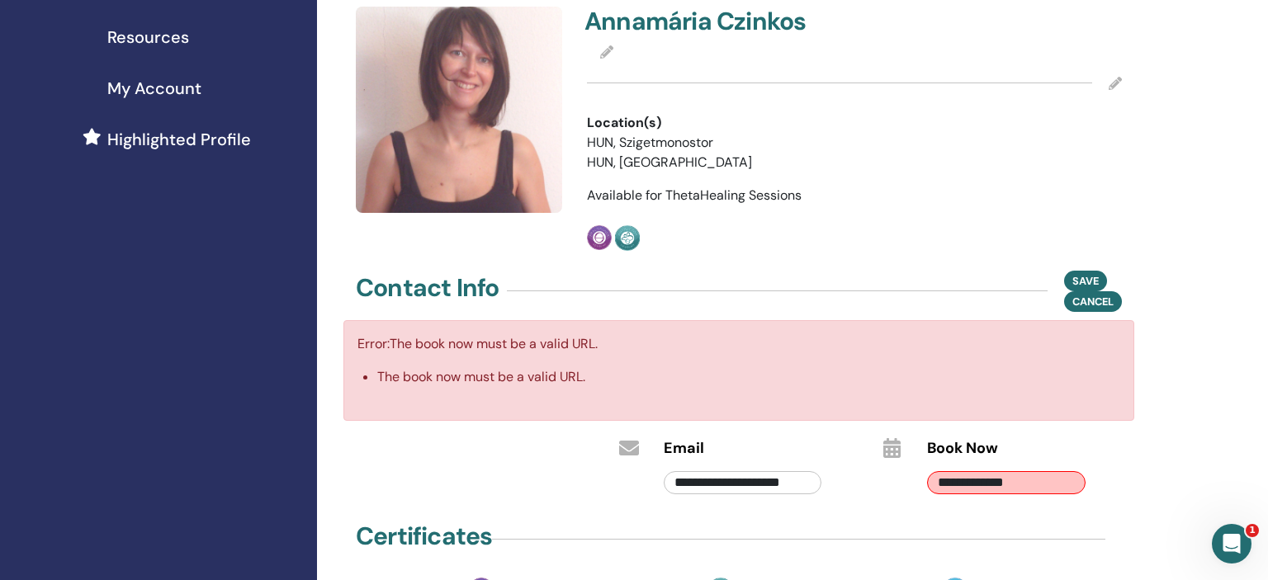
click at [1024, 493] on input "**********" at bounding box center [1006, 482] width 158 height 23
click at [938, 480] on input "**********" at bounding box center [1006, 482] width 158 height 23
drag, startPoint x: 938, startPoint y: 482, endPoint x: 1104, endPoint y: 481, distance: 166.7
click at [1085, 481] on input "**********" at bounding box center [1006, 482] width 158 height 23
paste input "**"
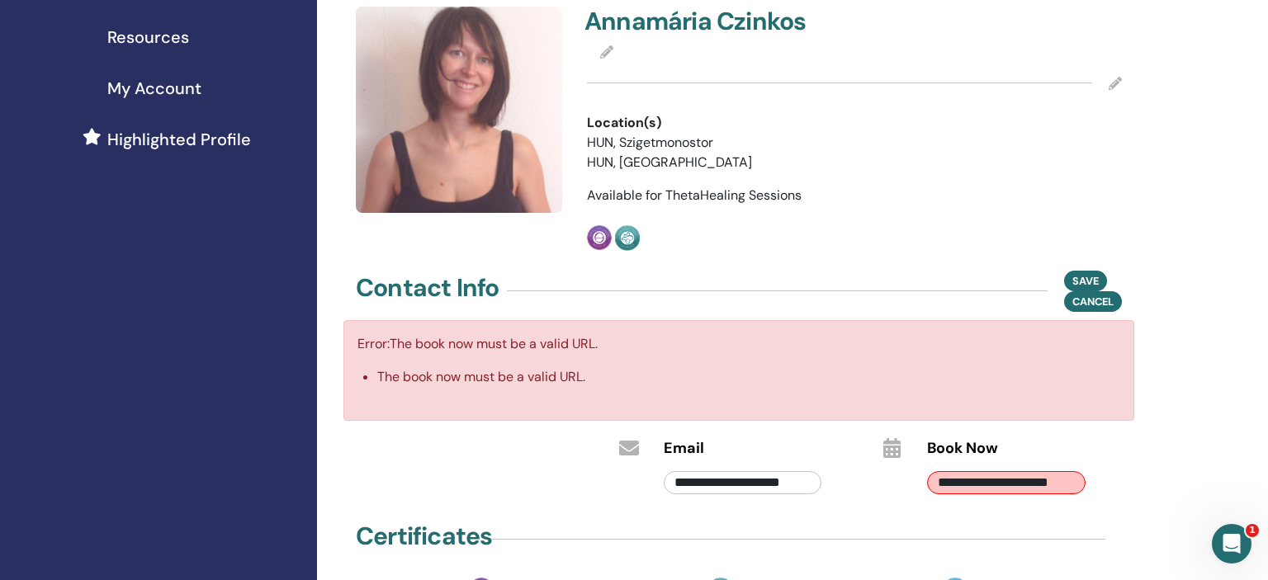
type input "**********"
click at [1148, 462] on div "**********" at bounding box center [792, 364] width 951 height 1320
click at [1085, 273] on span "Save" at bounding box center [1085, 280] width 26 height 17
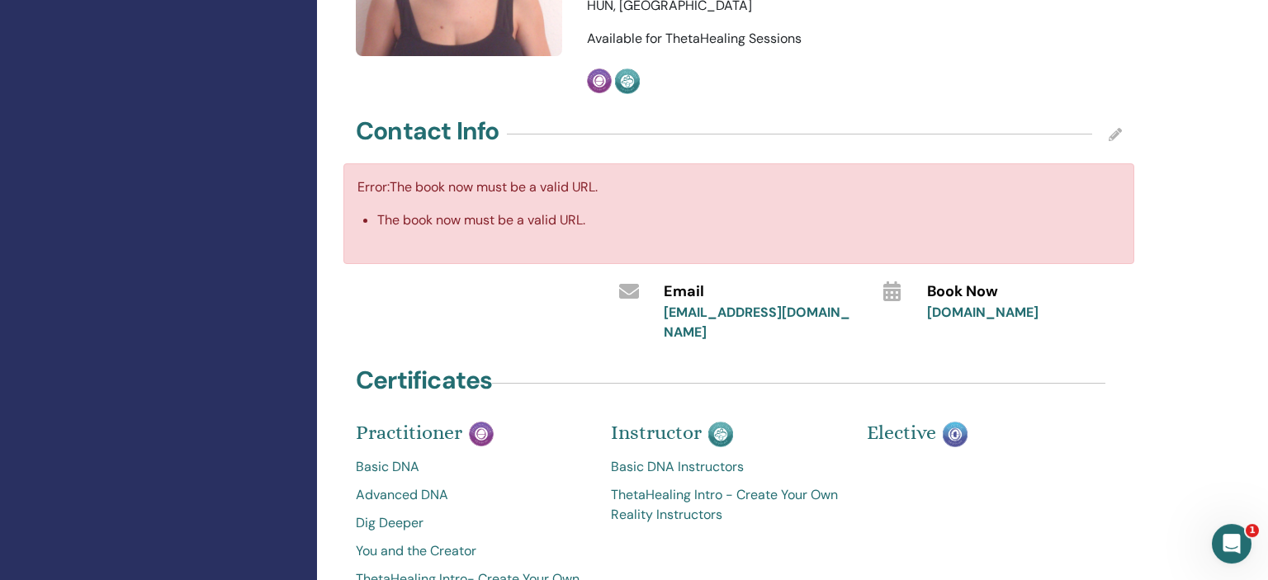
scroll to position [522, 0]
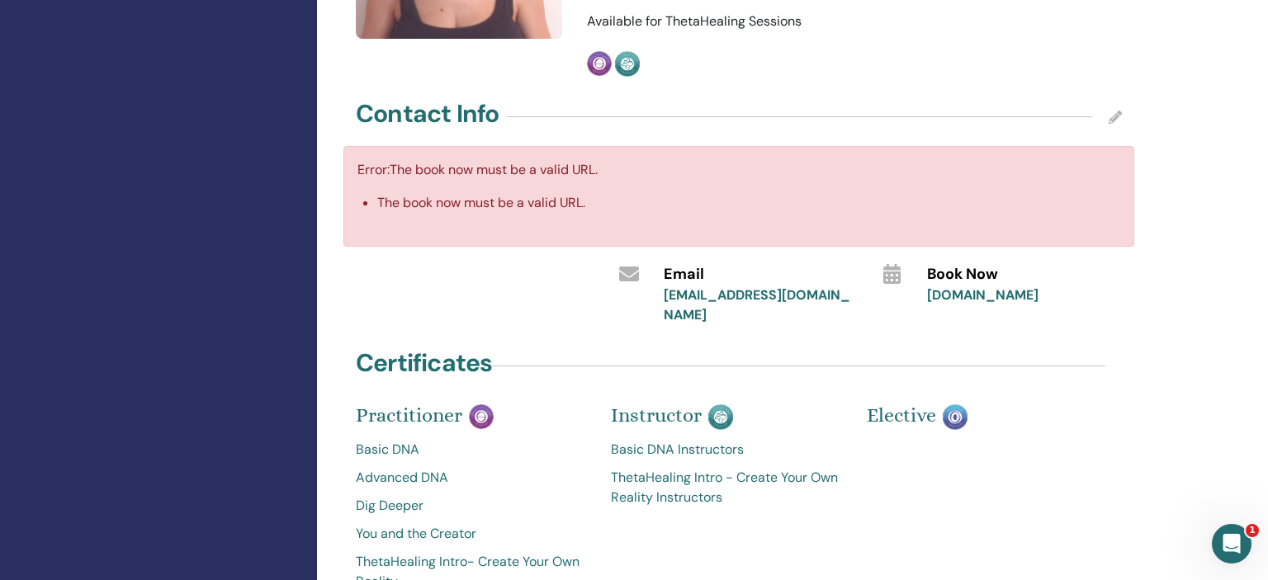
click at [987, 292] on link "[DOMAIN_NAME]" at bounding box center [982, 294] width 111 height 17
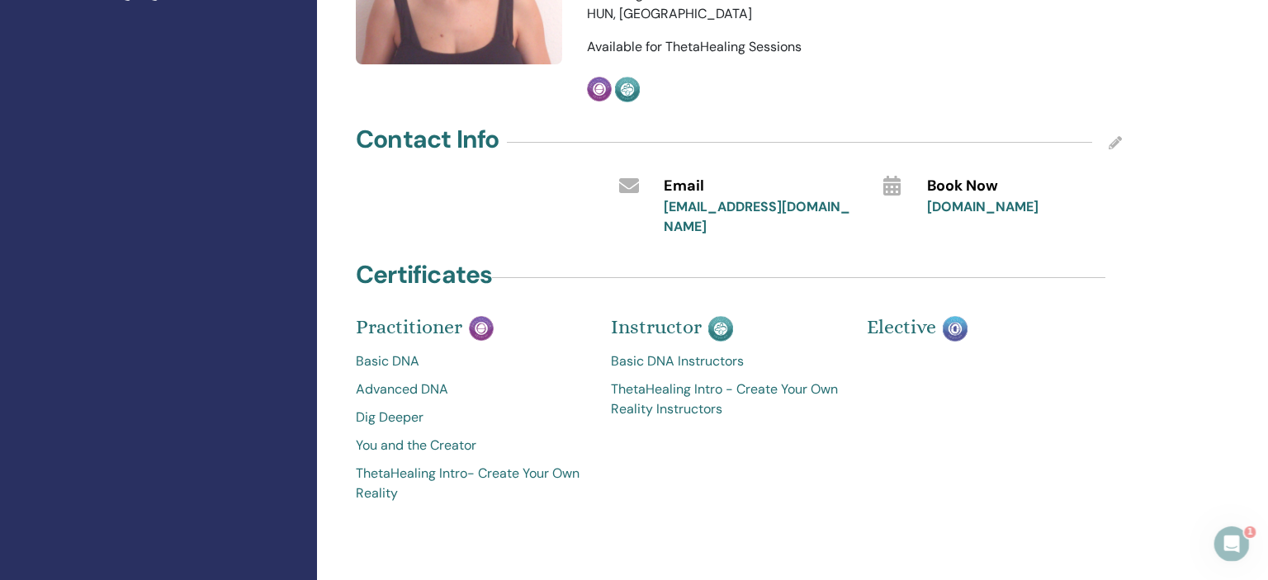
scroll to position [480, 0]
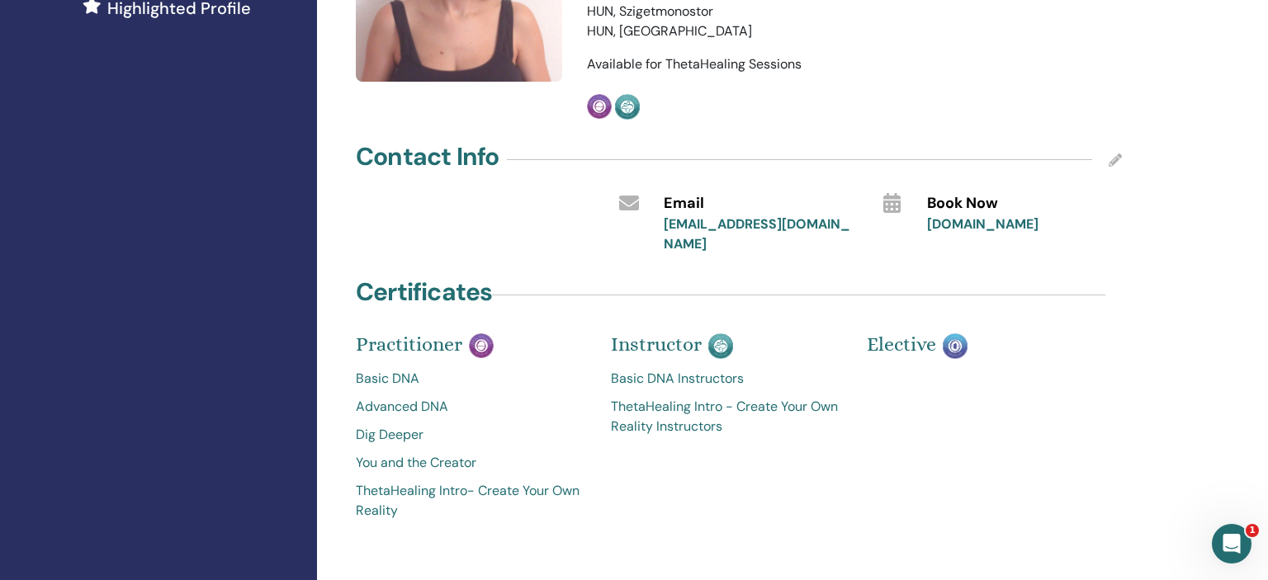
click at [1112, 157] on icon at bounding box center [1115, 160] width 13 height 13
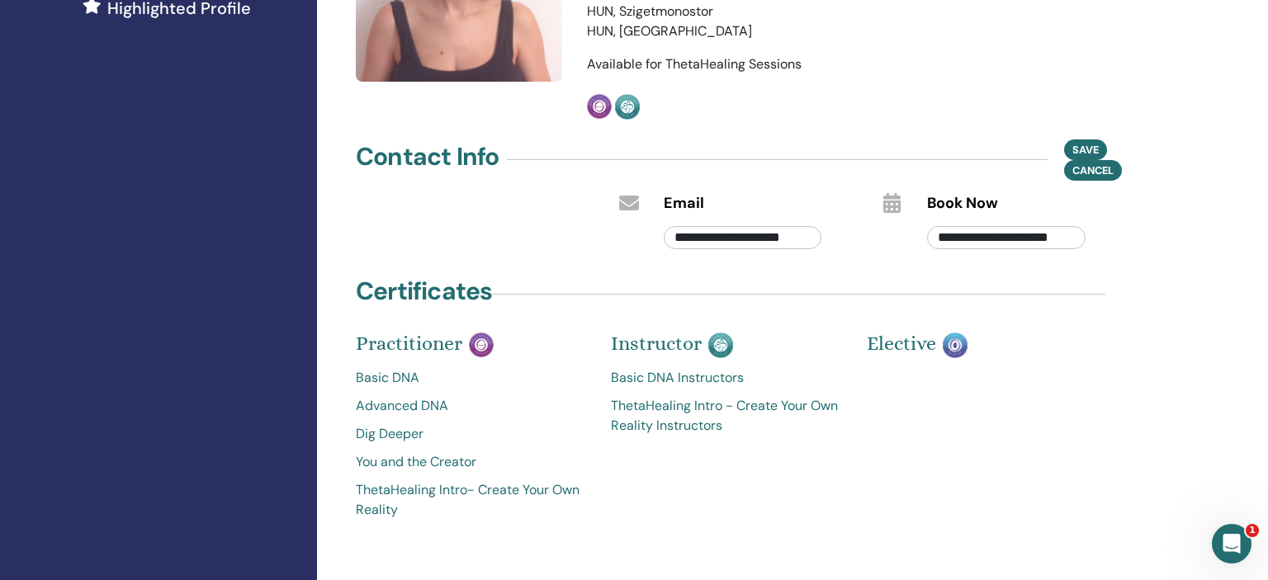
click at [1087, 137] on div "**********" at bounding box center [738, 57] width 761 height 942
click at [1072, 150] on span "Save" at bounding box center [1085, 149] width 26 height 17
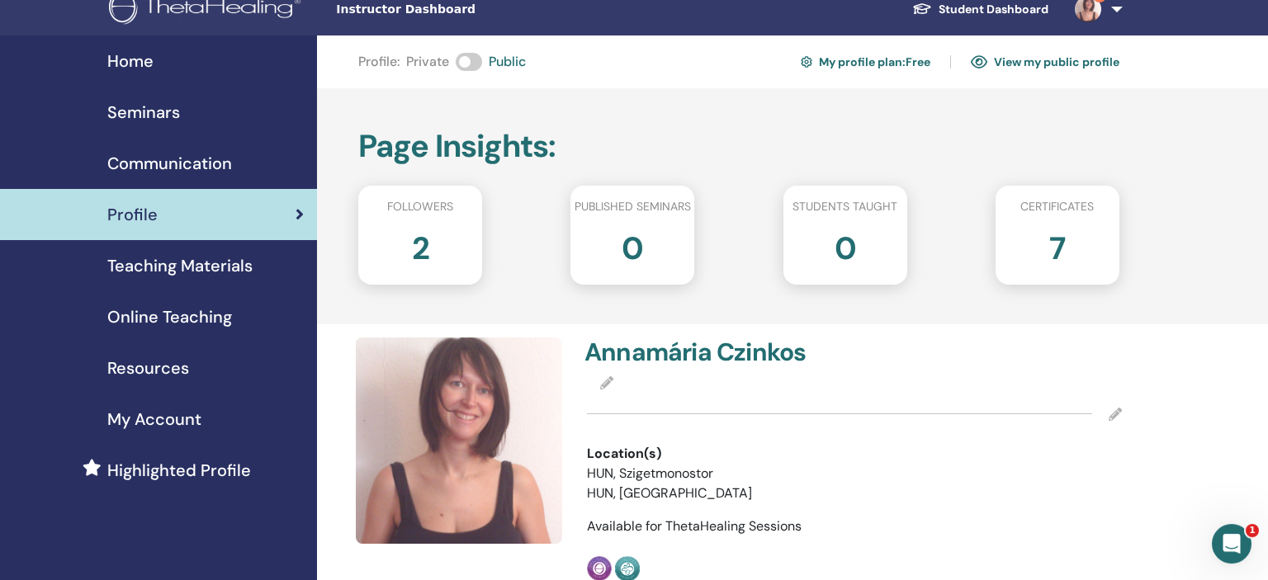
scroll to position [0, 0]
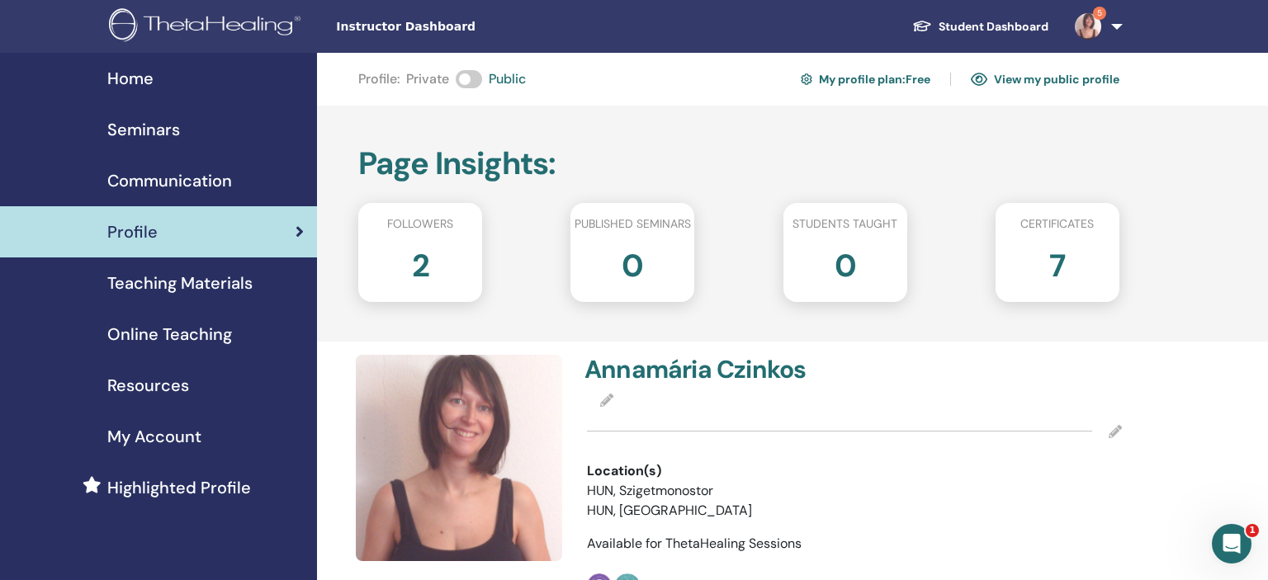
click at [1096, 83] on link "View my public profile" at bounding box center [1045, 79] width 149 height 26
click at [889, 78] on link "My profile plan : Free" at bounding box center [866, 79] width 130 height 26
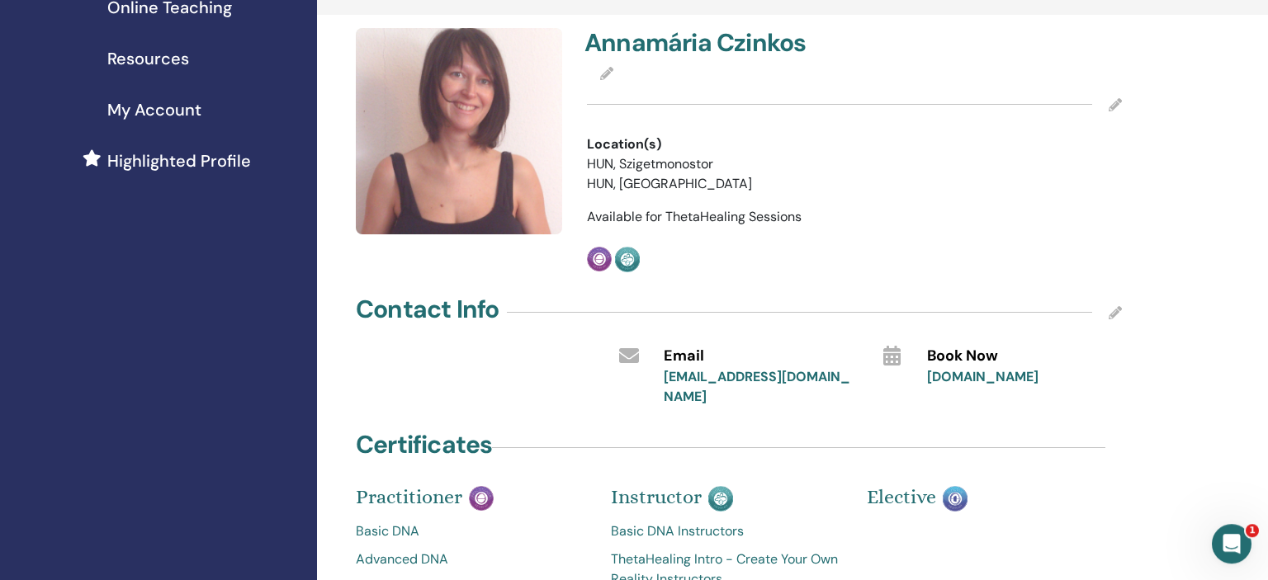
scroll to position [348, 0]
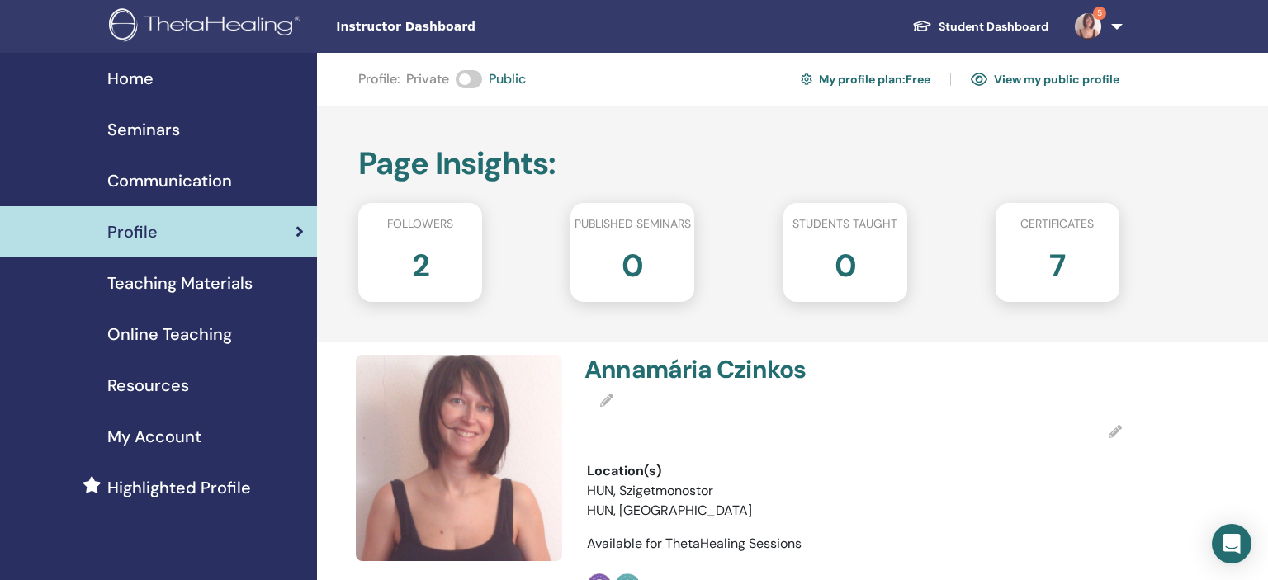
scroll to position [348, 0]
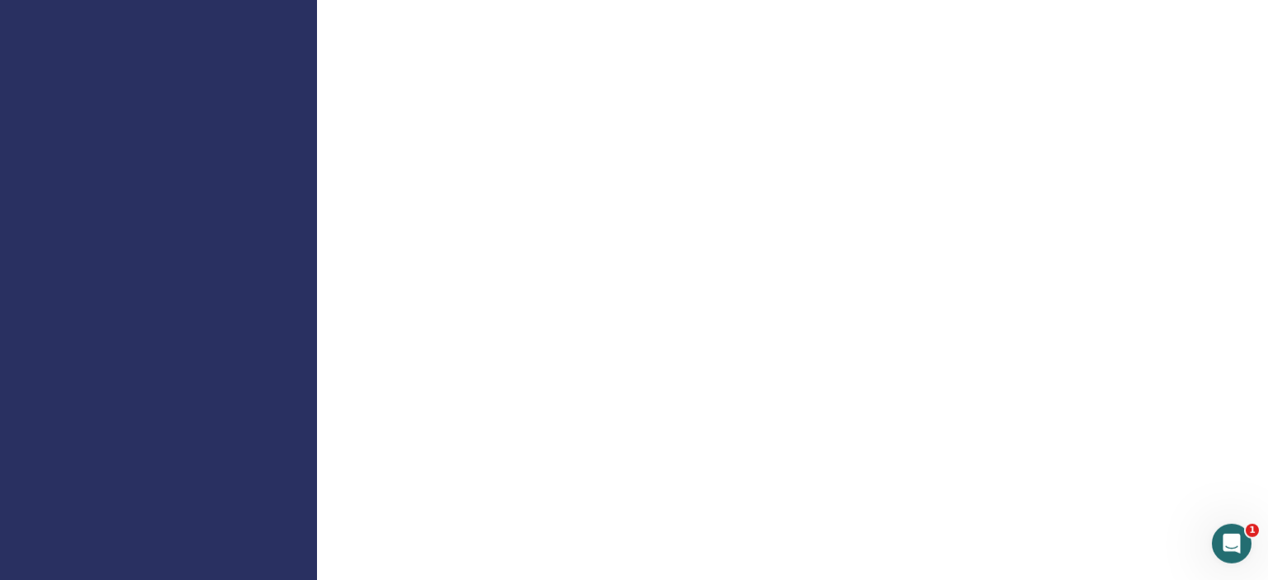
scroll to position [1046, 0]
